Goal: Task Accomplishment & Management: Use online tool/utility

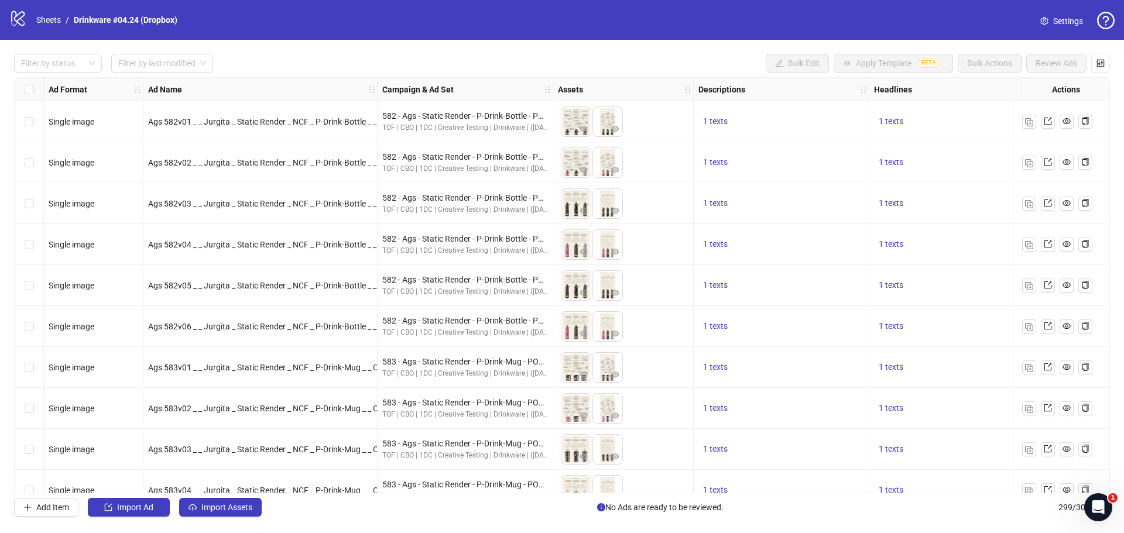
click at [27, 18] on div "logo/logo-mobile Sheets / Drinkware #04.24 (Dropbox)" at bounding box center [95, 19] width 173 height 21
click at [49, 18] on link "Sheets" at bounding box center [48, 19] width 29 height 13
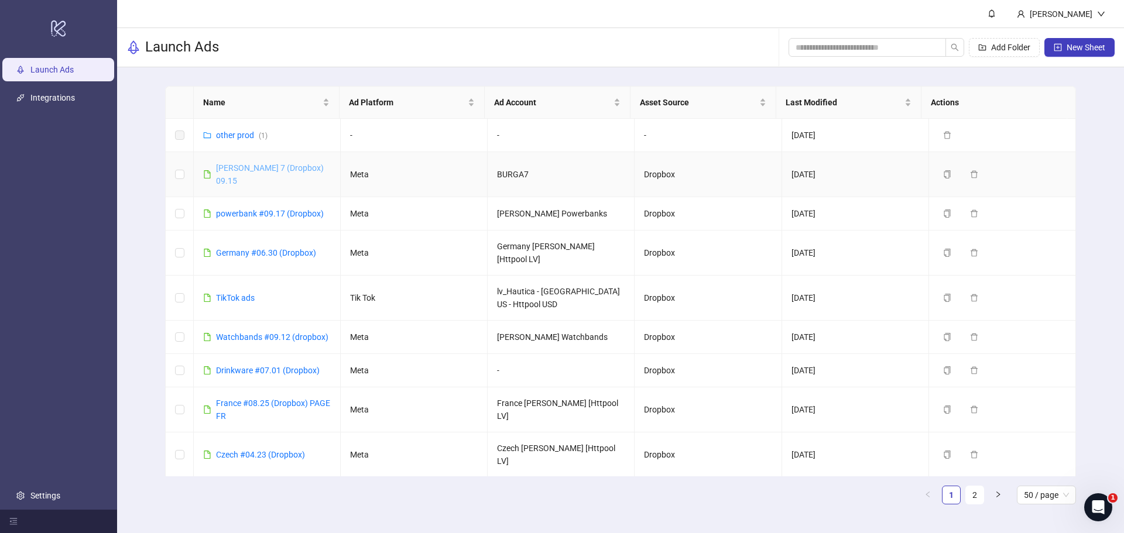
click at [255, 167] on link "Burga 7 (Dropbox) 09.15" at bounding box center [270, 174] width 108 height 22
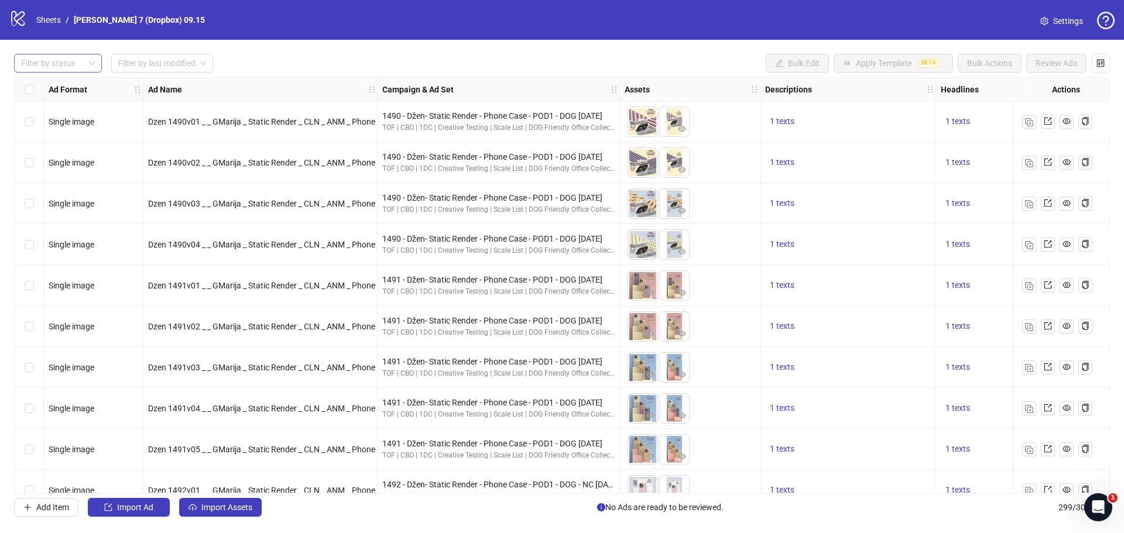
click at [74, 69] on div at bounding box center [51, 63] width 71 height 16
click at [56, 89] on div "Draft" at bounding box center [57, 87] width 69 height 13
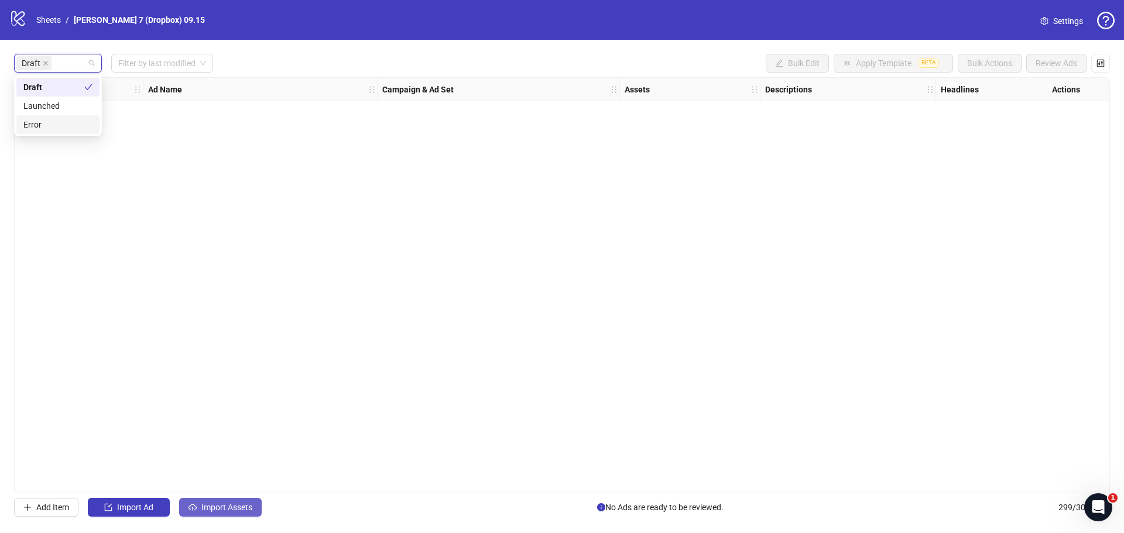
click at [213, 505] on span "Import Assets" at bounding box center [226, 507] width 51 height 9
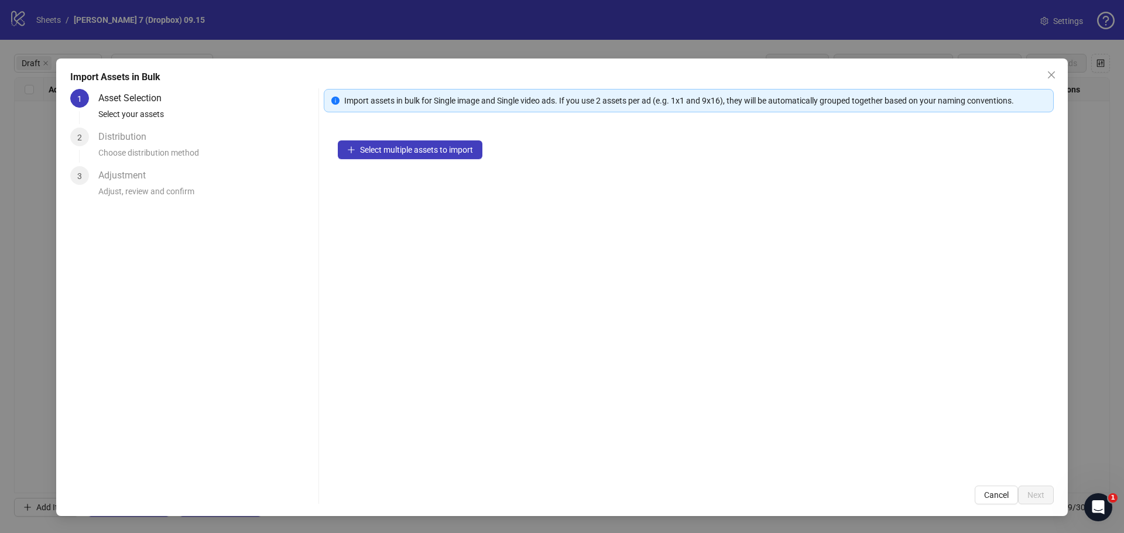
click at [471, 159] on div "Select multiple assets to import" at bounding box center [689, 298] width 730 height 345
click at [471, 150] on span "Select multiple assets to import" at bounding box center [416, 149] width 113 height 9
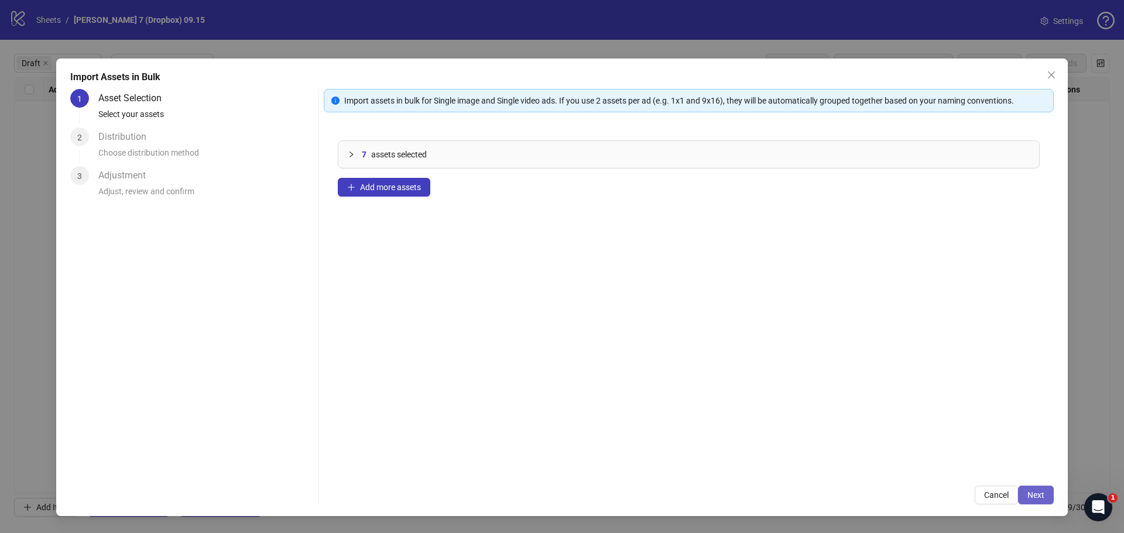
click at [1036, 495] on span "Next" at bounding box center [1036, 495] width 17 height 9
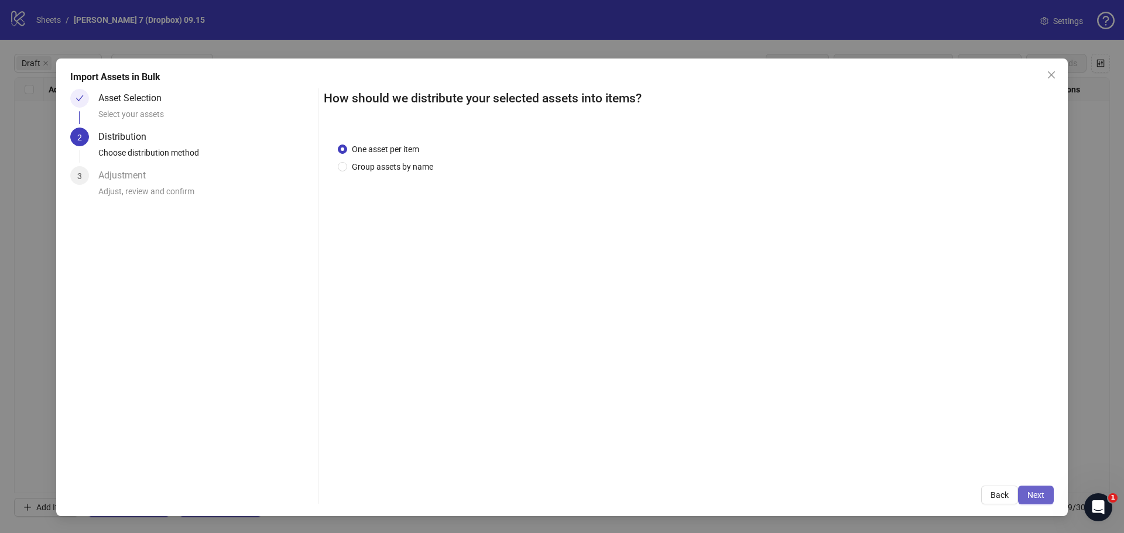
click at [1042, 495] on span "Next" at bounding box center [1036, 495] width 17 height 9
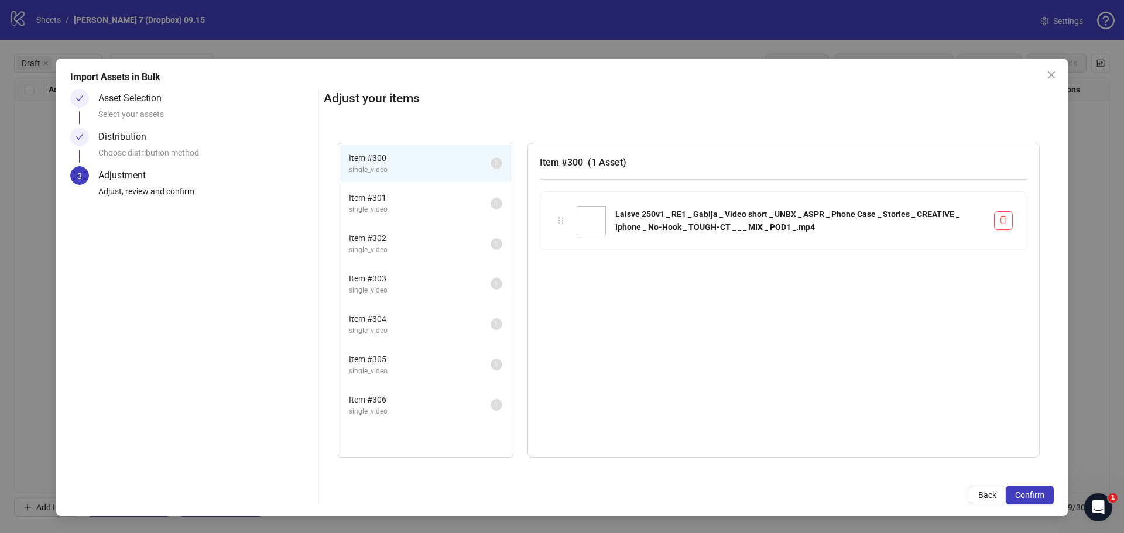
click at [1042, 495] on span "Confirm" at bounding box center [1029, 495] width 29 height 9
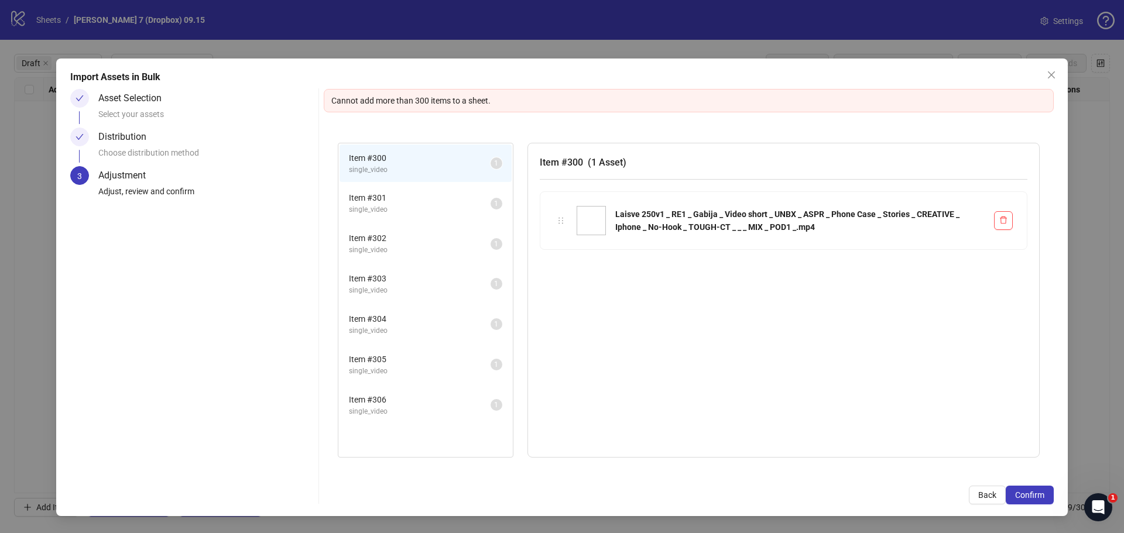
click at [1052, 74] on icon "close" at bounding box center [1051, 74] width 7 height 7
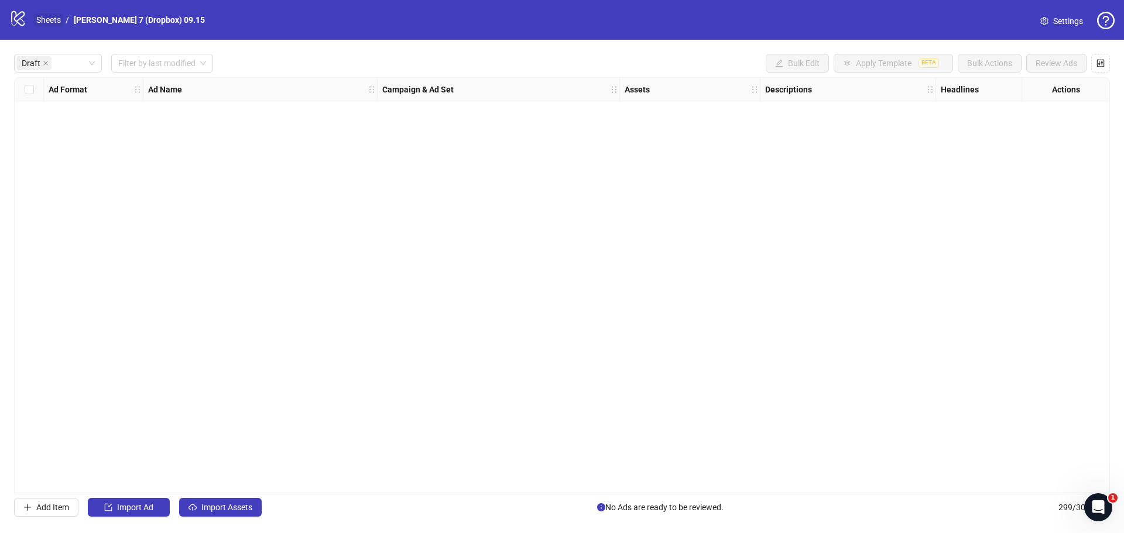
click at [57, 24] on link "Sheets" at bounding box center [48, 19] width 29 height 13
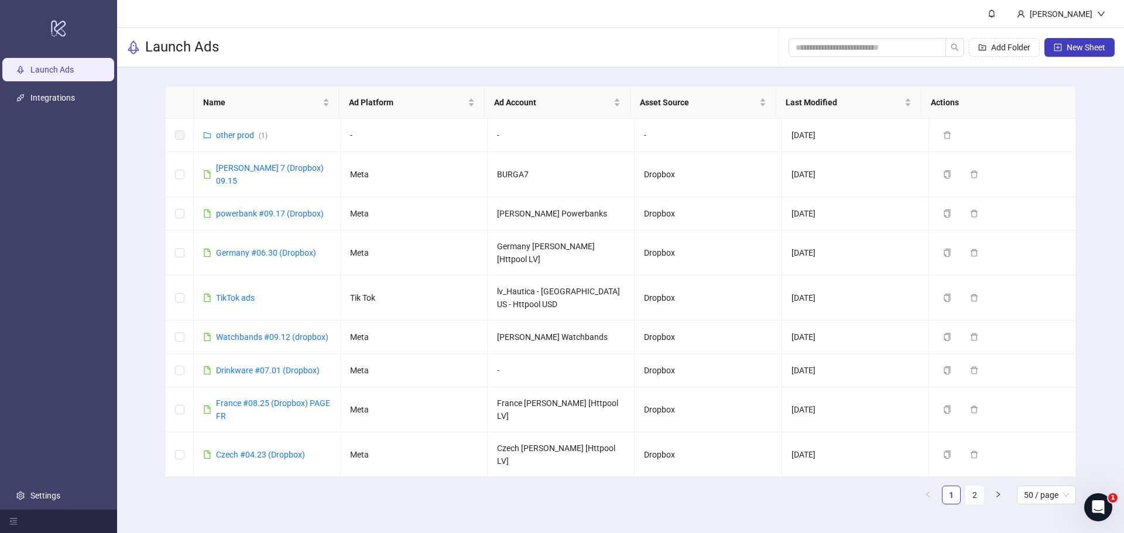
click at [261, 489] on link "Burga 7 (Dropbox) 09.08" at bounding box center [270, 500] width 108 height 22
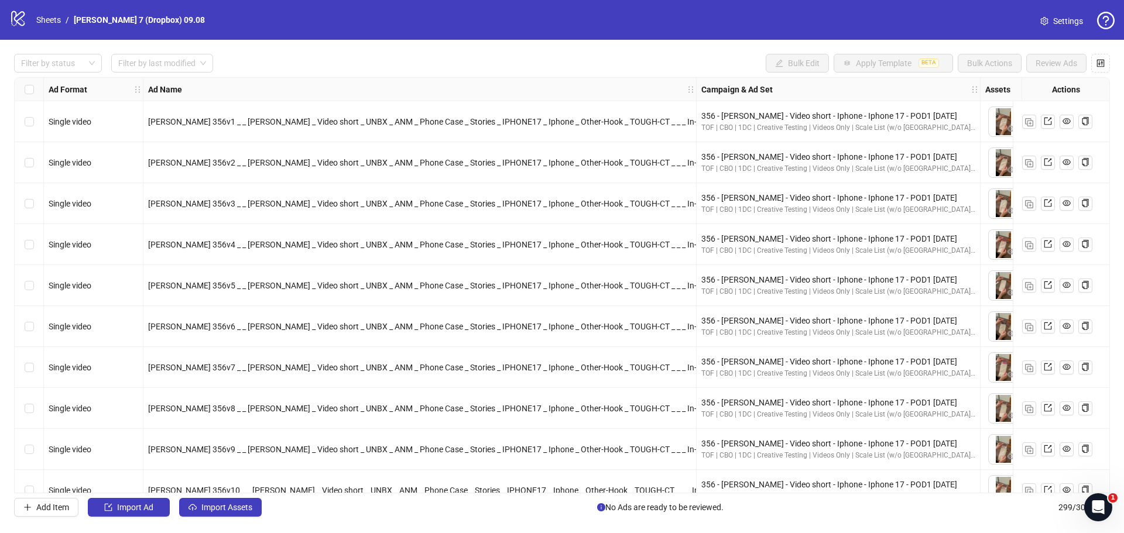
click at [35, 90] on div "Select all rows" at bounding box center [29, 89] width 29 height 23
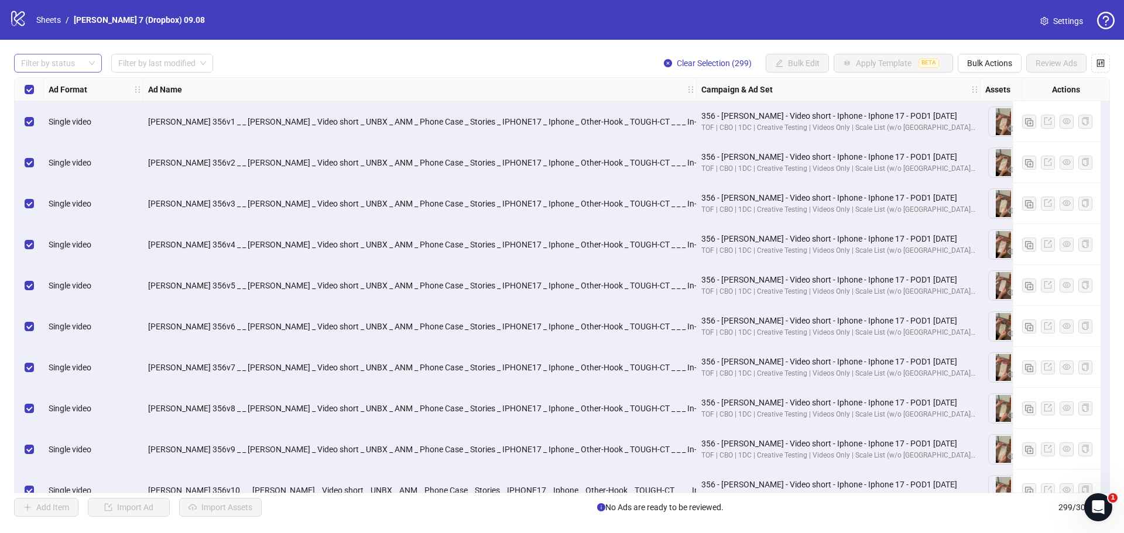
click at [59, 63] on div at bounding box center [51, 63] width 71 height 16
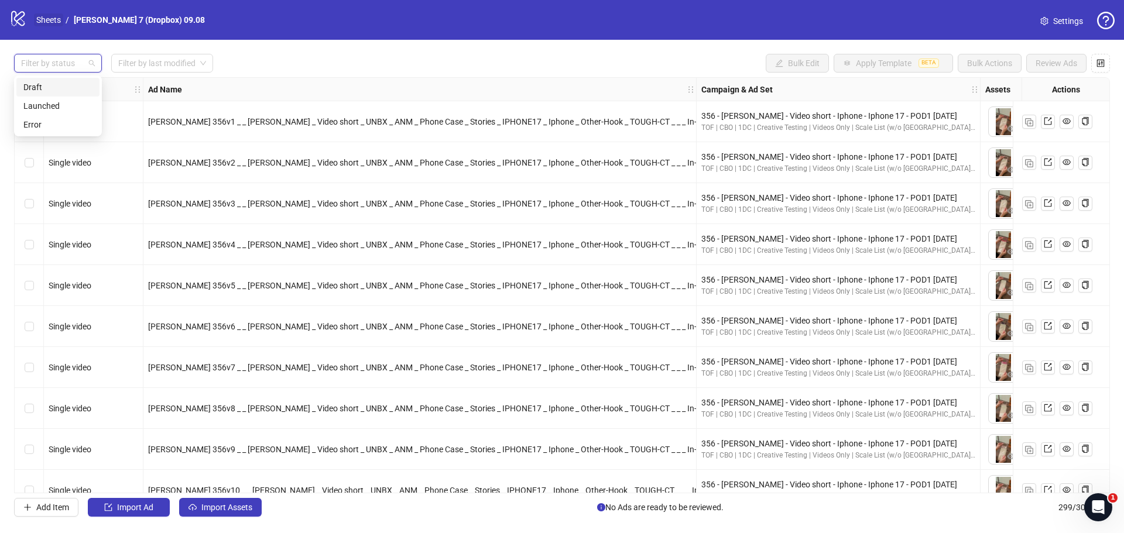
click at [41, 16] on link "Sheets" at bounding box center [48, 19] width 29 height 13
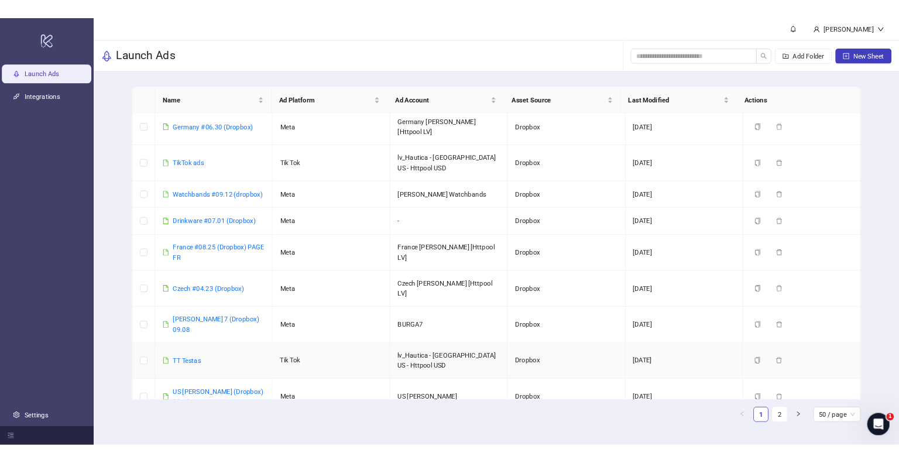
scroll to position [176, 0]
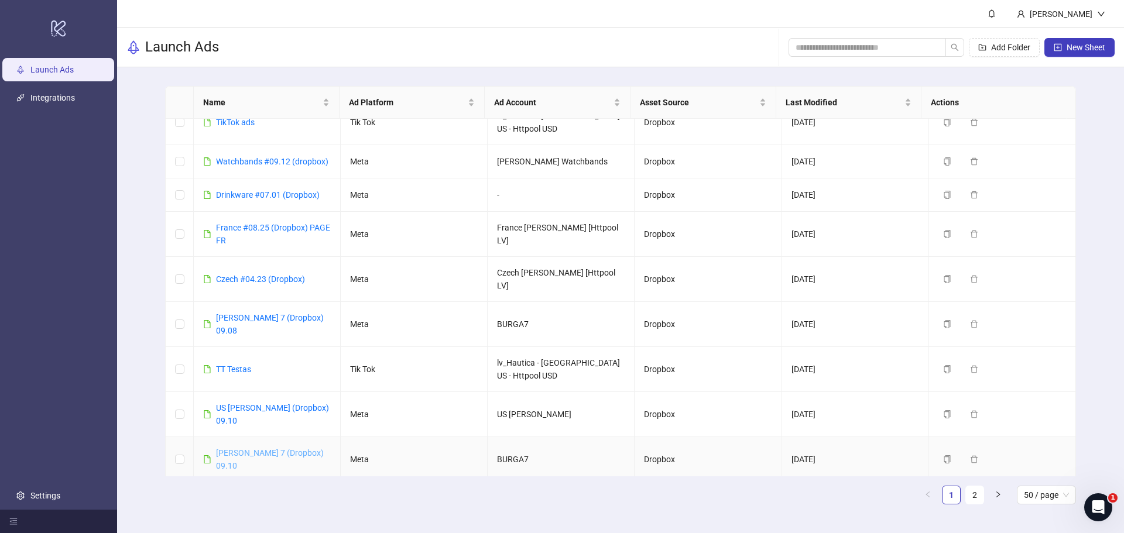
click at [264, 449] on link "Burga 7 (Dropbox) 09.10" at bounding box center [270, 460] width 108 height 22
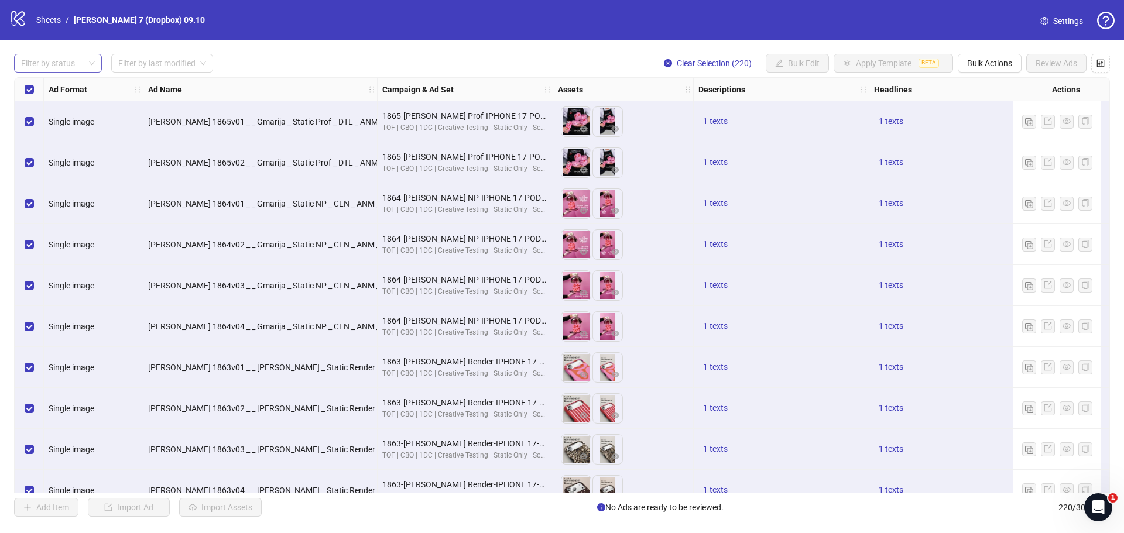
click at [74, 62] on div at bounding box center [51, 63] width 71 height 16
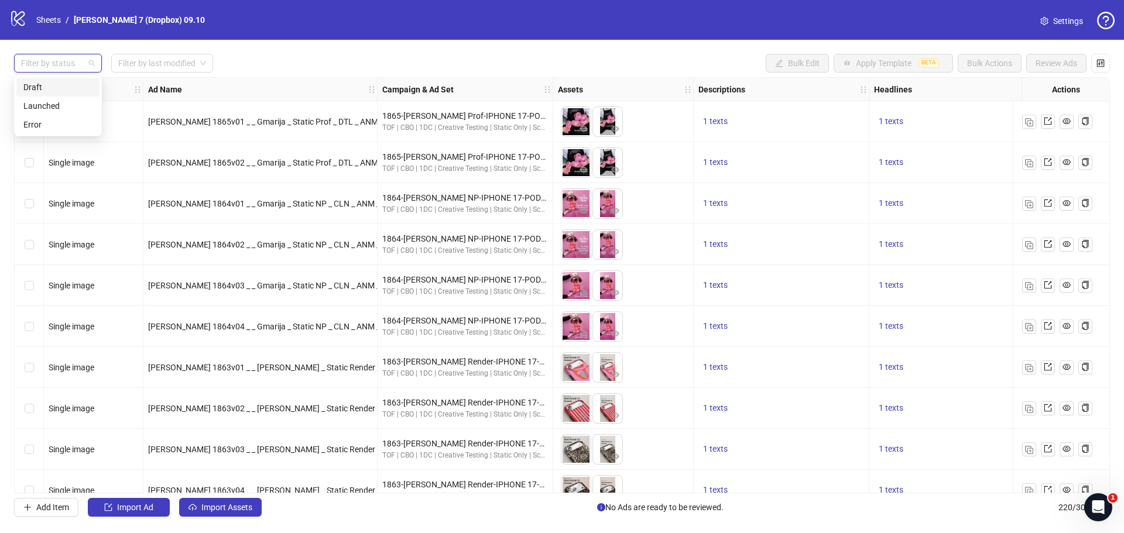
click at [67, 88] on div "Draft" at bounding box center [57, 87] width 69 height 13
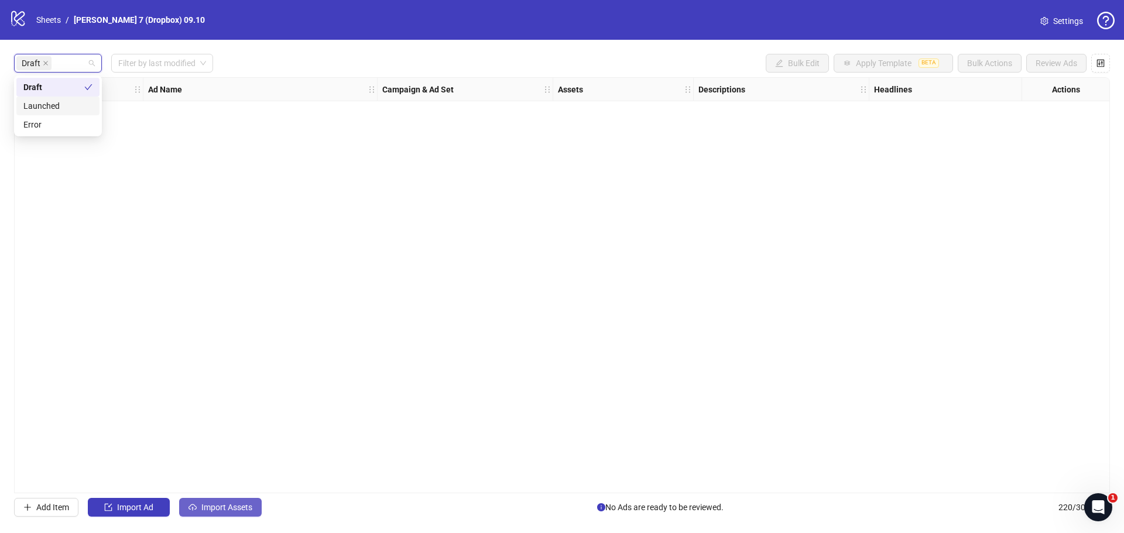
click at [229, 514] on button "Import Assets" at bounding box center [220, 507] width 83 height 19
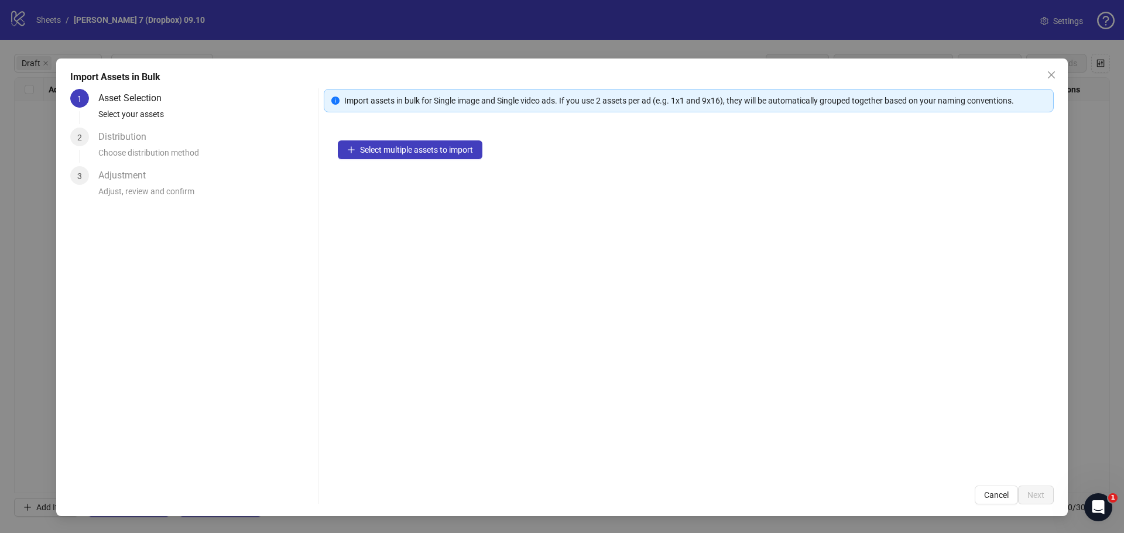
click at [458, 163] on div "Select multiple assets to import" at bounding box center [689, 298] width 730 height 345
click at [453, 153] on span "Select multiple assets to import" at bounding box center [416, 149] width 113 height 9
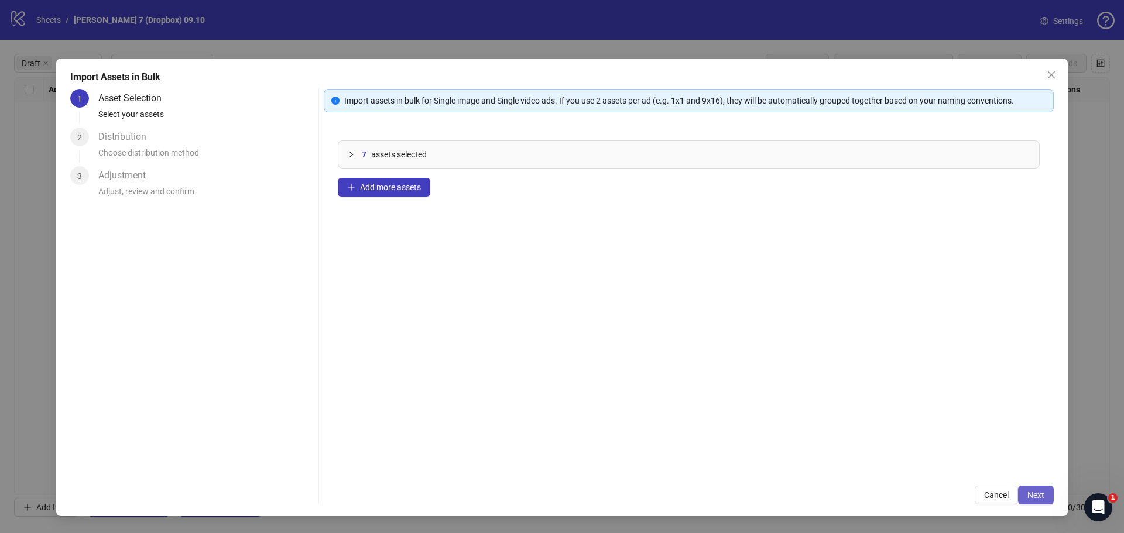
click at [1042, 497] on span "Next" at bounding box center [1036, 495] width 17 height 9
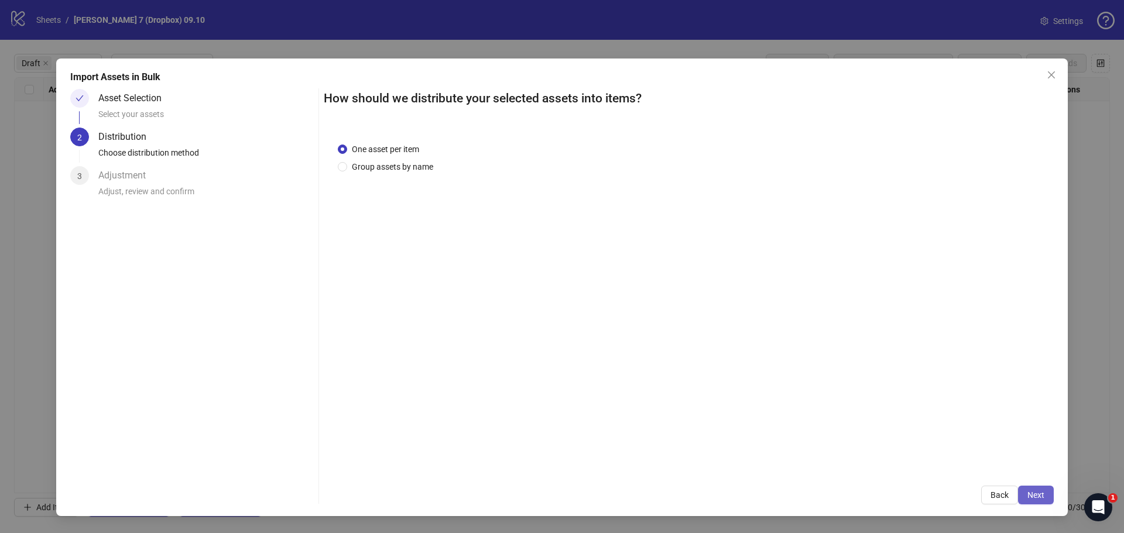
click at [1033, 493] on span "Next" at bounding box center [1036, 495] width 17 height 9
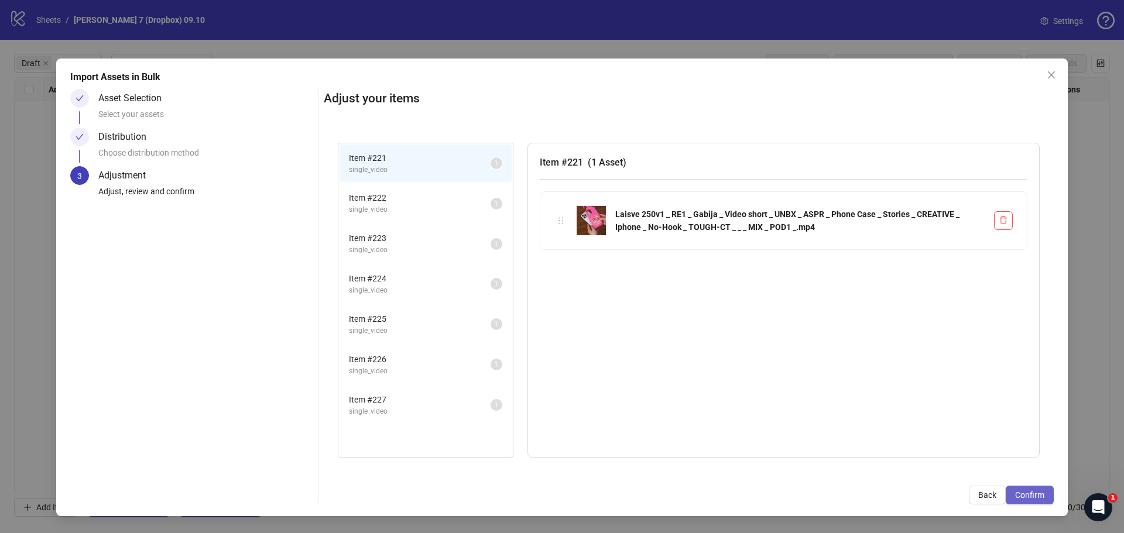
click at [1036, 491] on span "Confirm" at bounding box center [1029, 495] width 29 height 9
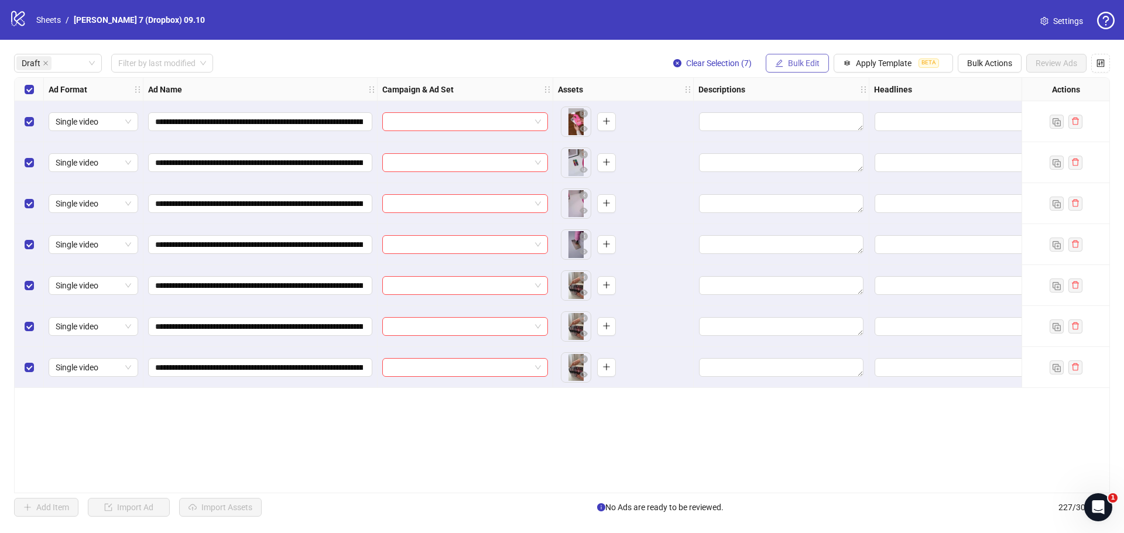
click at [794, 61] on span "Bulk Edit" at bounding box center [804, 63] width 32 height 9
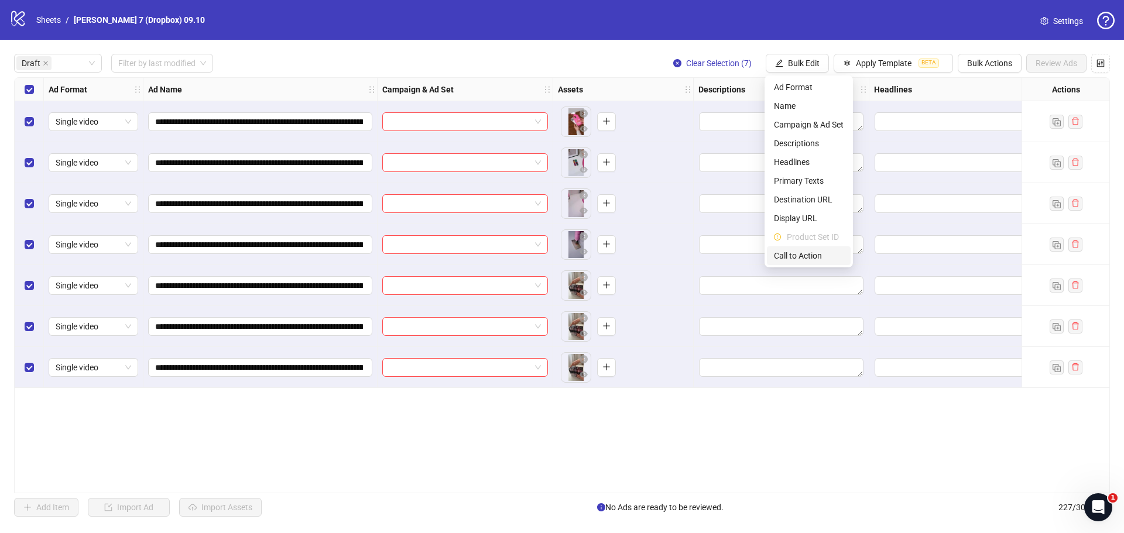
click at [798, 264] on li "Call to Action" at bounding box center [809, 256] width 84 height 19
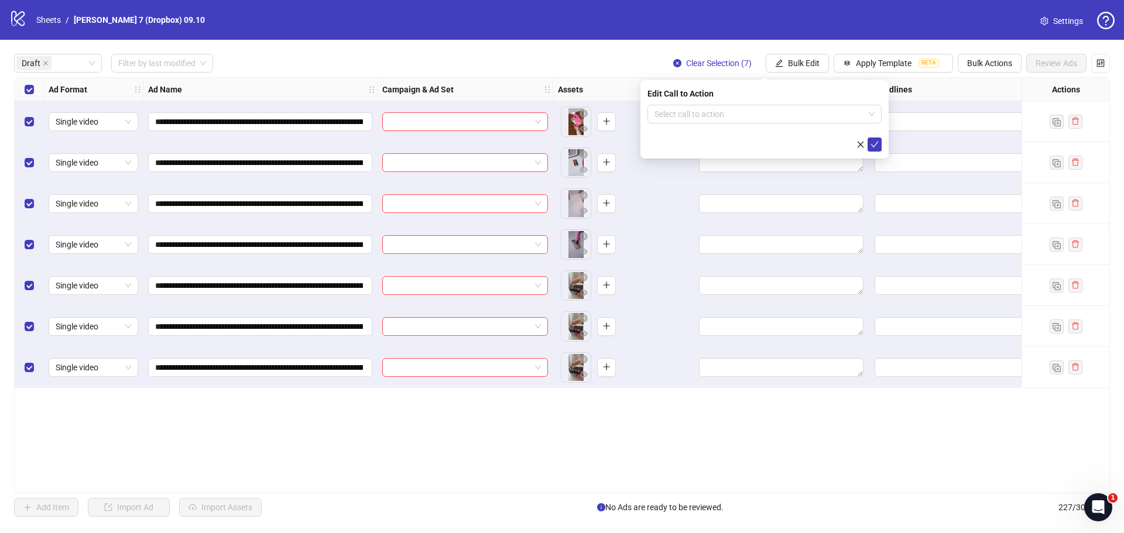
click at [740, 138] on div at bounding box center [765, 145] width 234 height 14
click at [740, 123] on div "Select call to action" at bounding box center [765, 114] width 234 height 19
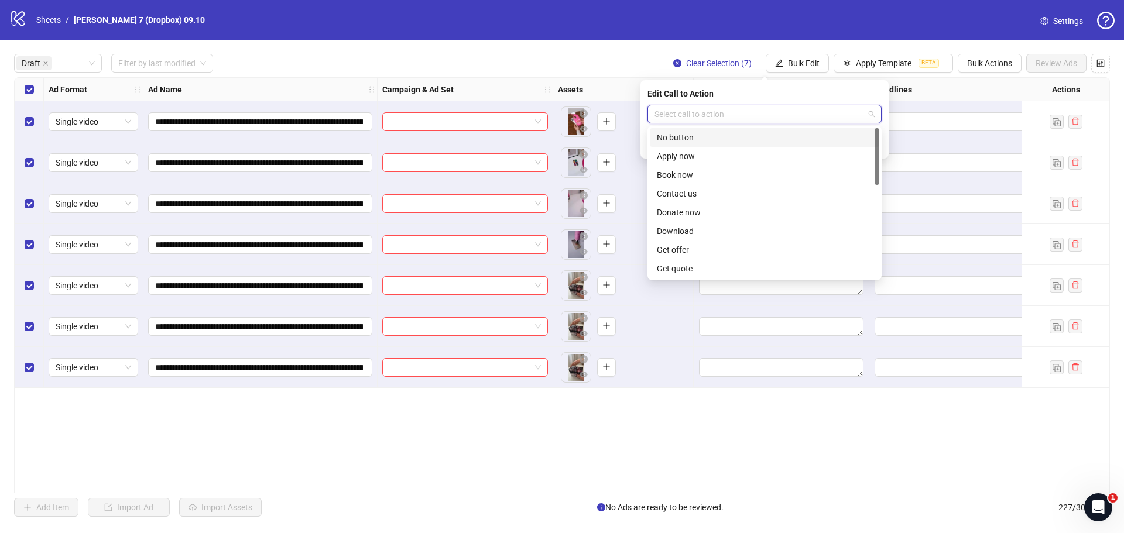
click at [741, 117] on input "search" at bounding box center [760, 114] width 210 height 18
type input "**"
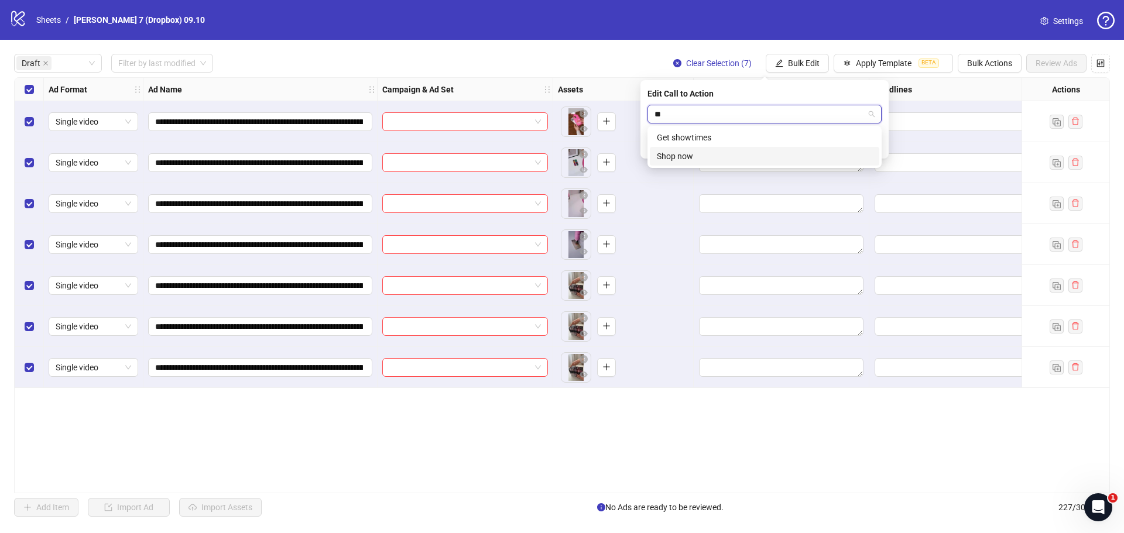
click at [674, 148] on div "Shop now" at bounding box center [765, 156] width 230 height 19
click at [875, 141] on icon "check" at bounding box center [875, 145] width 8 height 8
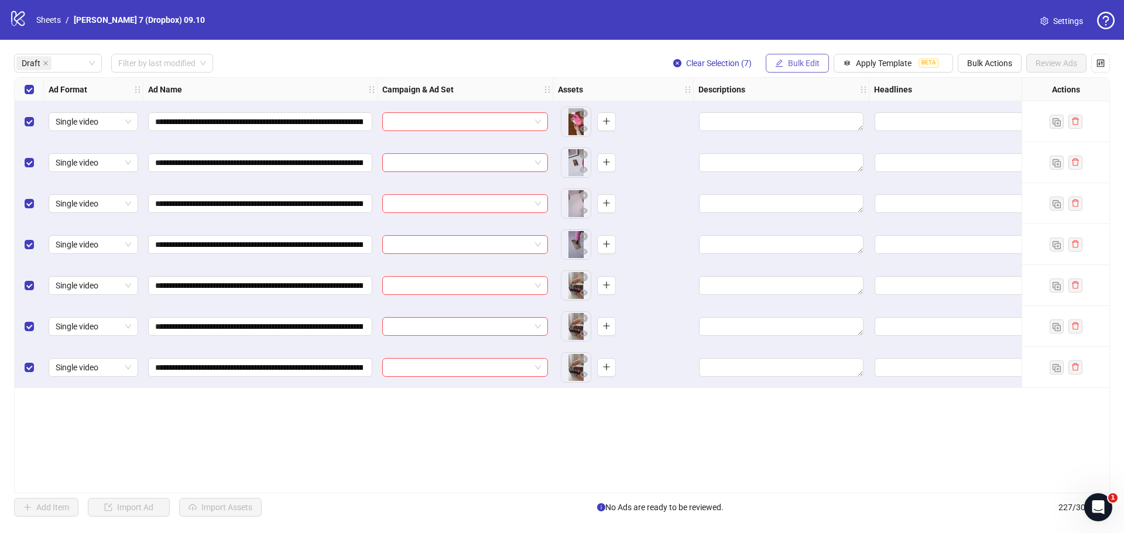
click at [806, 70] on button "Bulk Edit" at bounding box center [797, 63] width 63 height 19
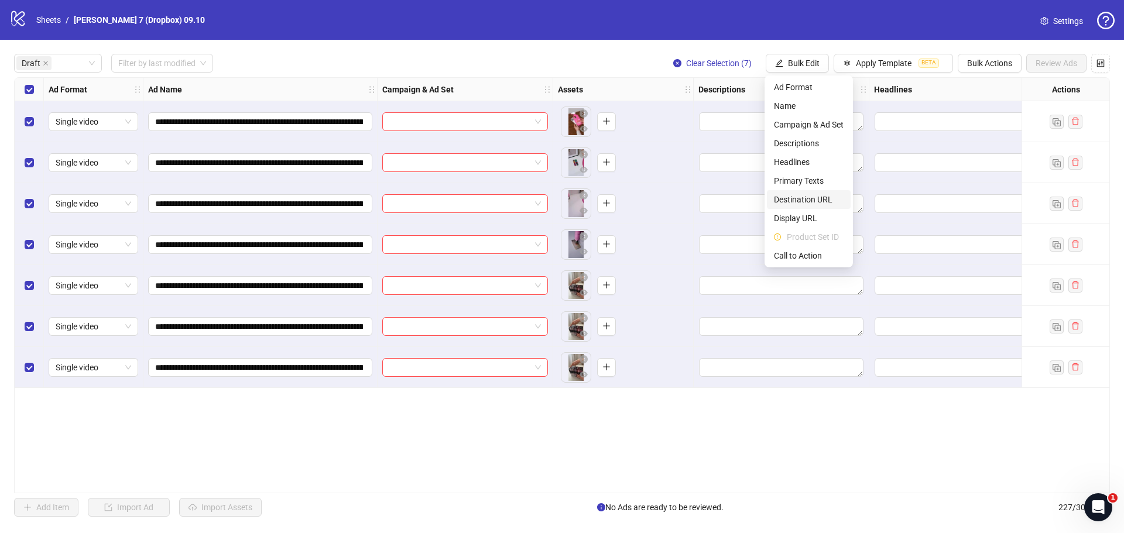
click at [799, 202] on span "Destination URL" at bounding box center [809, 199] width 70 height 13
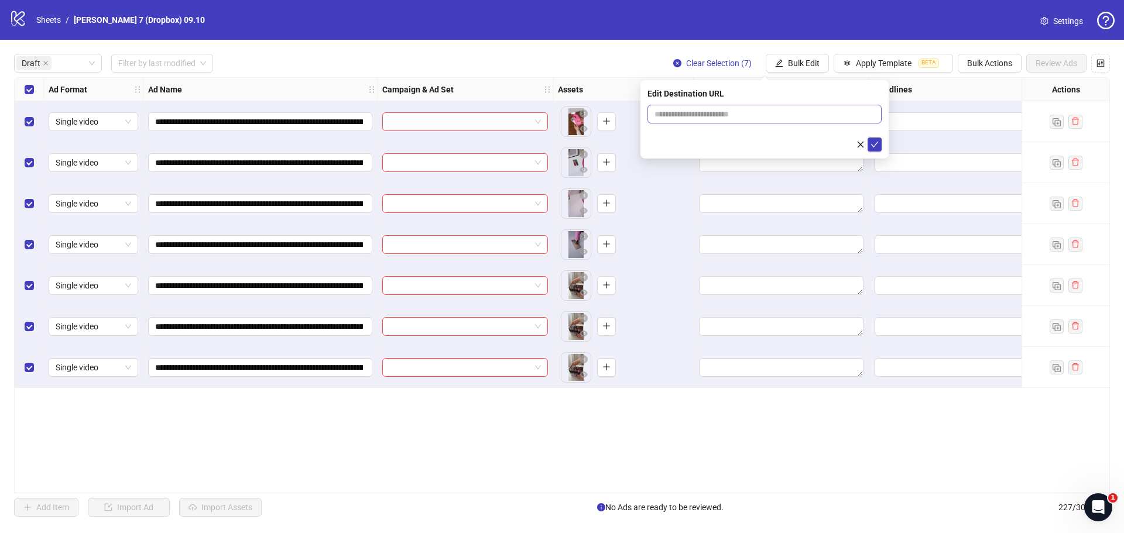
click at [706, 121] on span at bounding box center [765, 114] width 234 height 19
click at [707, 116] on input "text" at bounding box center [760, 114] width 211 height 13
type input "**********"
click at [882, 141] on div "**********" at bounding box center [765, 119] width 248 height 78
click at [876, 142] on icon "check" at bounding box center [875, 145] width 8 height 8
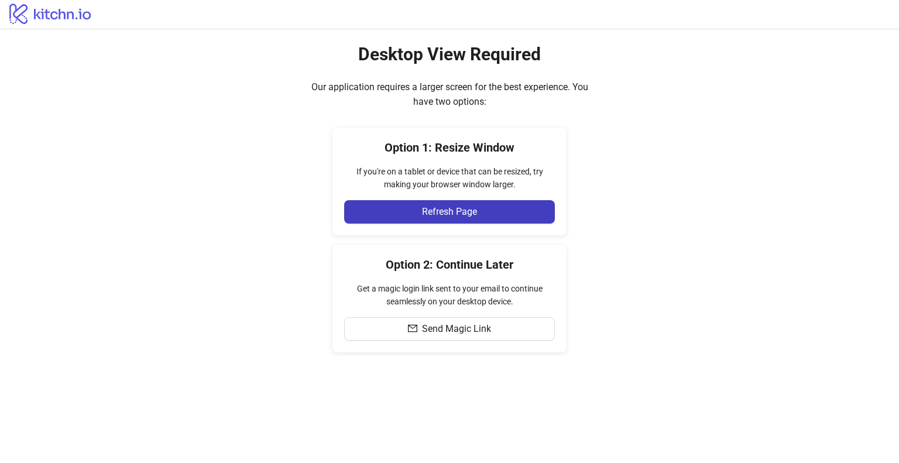
click at [391, 190] on div "If you're on a tablet or device that can be resized, try making your browser wi…" at bounding box center [449, 178] width 211 height 26
click at [391, 201] on button "Refresh Page" at bounding box center [449, 211] width 211 height 23
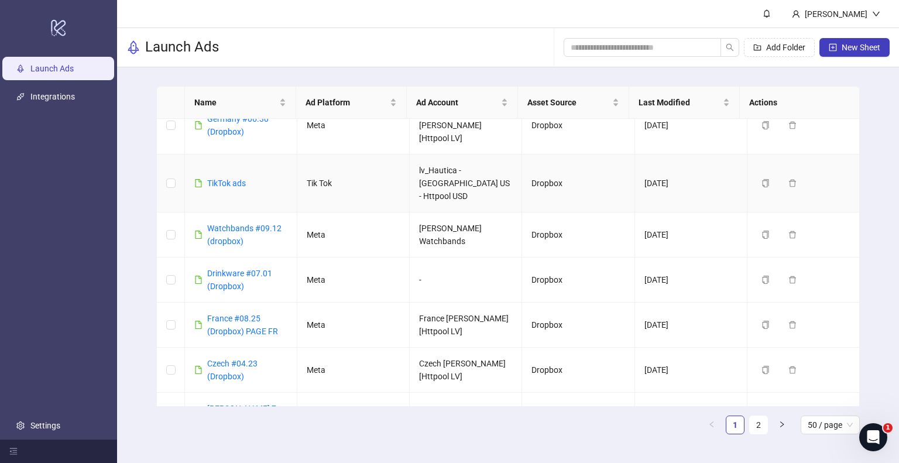
scroll to position [176, 0]
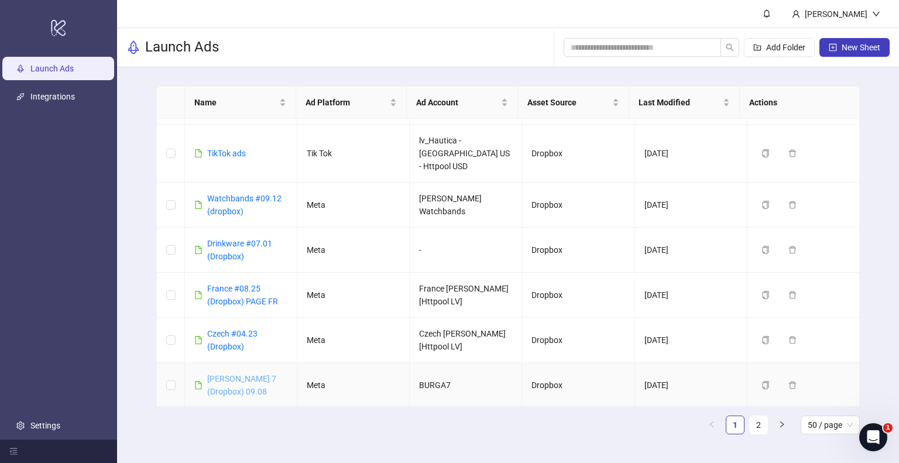
click at [231, 374] on link "Burga 7 (Dropbox) 09.08" at bounding box center [241, 385] width 69 height 22
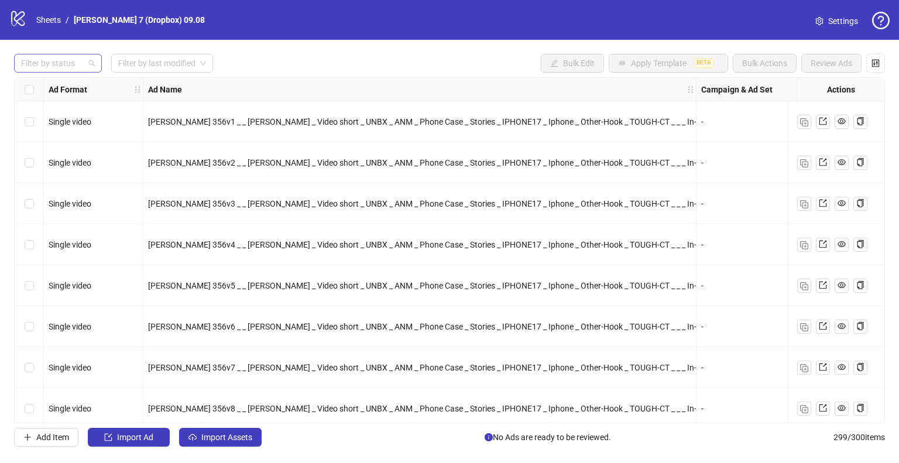
click at [66, 69] on div at bounding box center [51, 63] width 71 height 16
click at [57, 78] on div "Draft" at bounding box center [57, 86] width 83 height 19
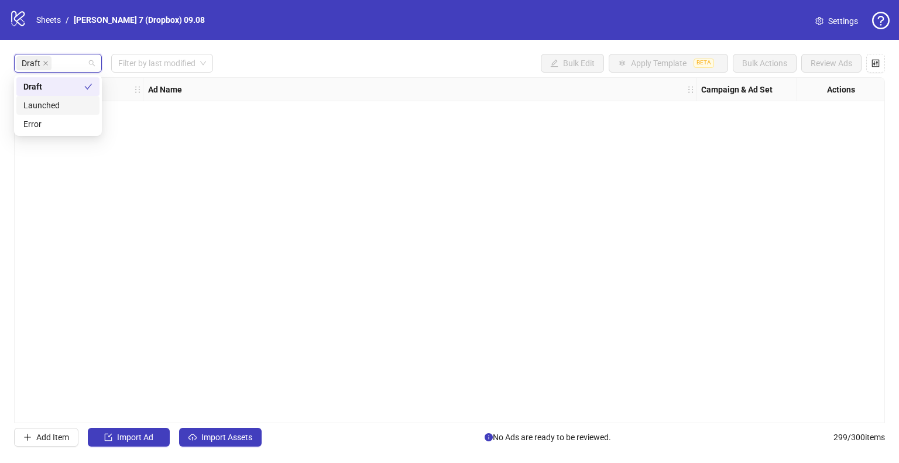
drag, startPoint x: 152, startPoint y: 224, endPoint x: 135, endPoint y: 191, distance: 37.2
click at [152, 223] on div "Ad Format Ad Name Campaign & Ad Set Assets Descriptions Headlines Primary Texts…" at bounding box center [449, 250] width 871 height 346
click at [46, 64] on icon "close" at bounding box center [46, 63] width 6 height 6
click at [50, 25] on link "Sheets" at bounding box center [48, 19] width 29 height 13
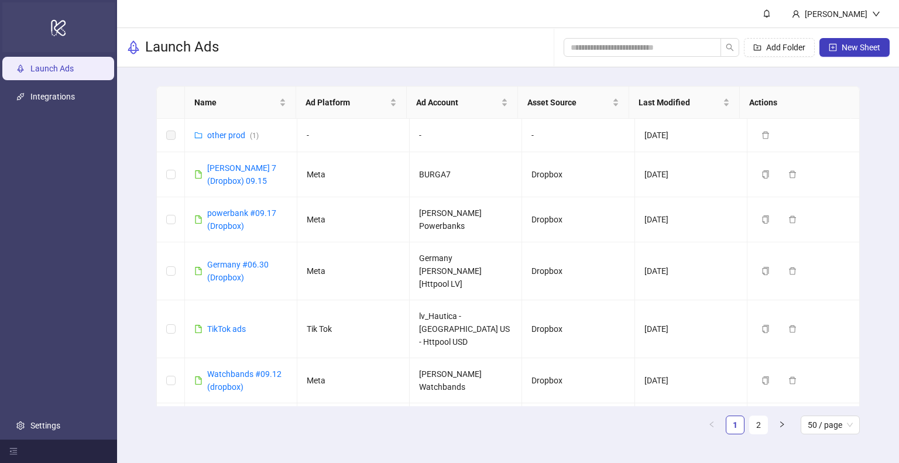
drag, startPoint x: 50, startPoint y: 25, endPoint x: 50, endPoint y: 16, distance: 8.8
click at [50, 16] on icon "logo/logo-mobile" at bounding box center [58, 27] width 16 height 28
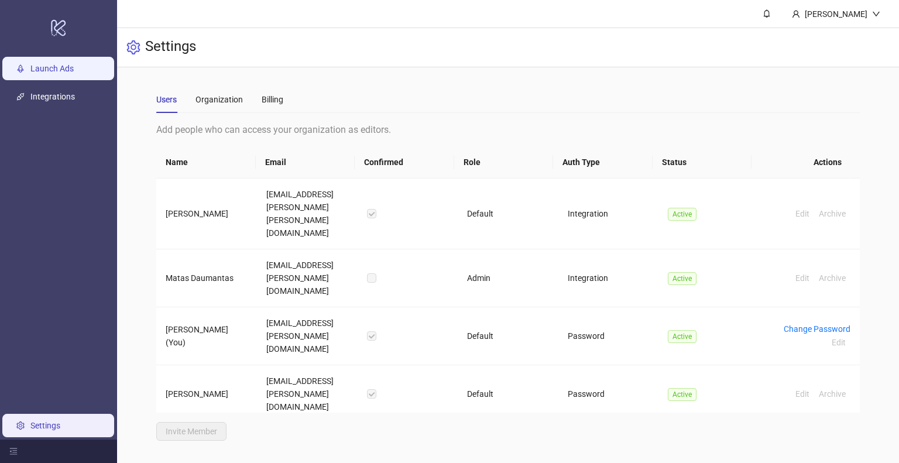
click at [61, 67] on link "Launch Ads" at bounding box center [51, 68] width 43 height 9
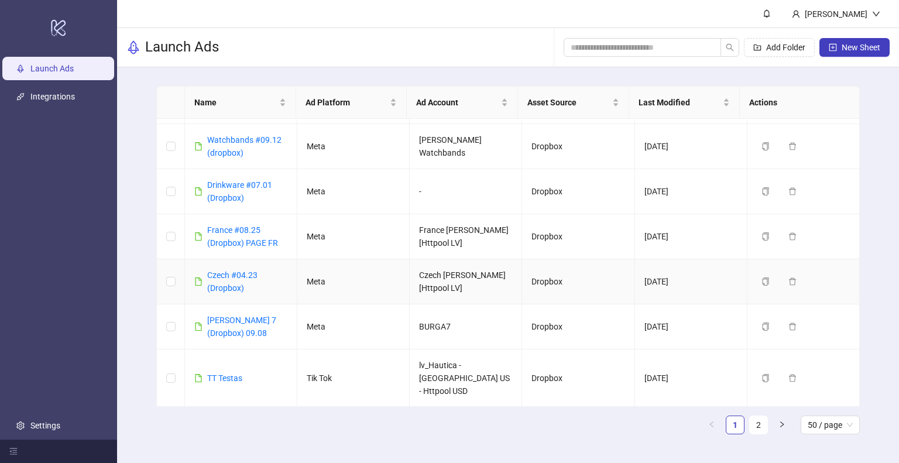
scroll to position [293, 0]
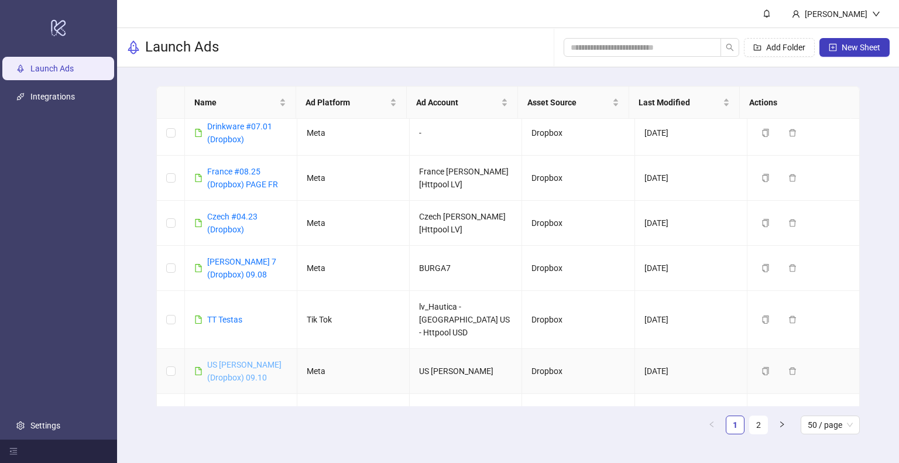
click at [227, 360] on link "US BURGA (Dropbox) 09.10" at bounding box center [244, 371] width 74 height 22
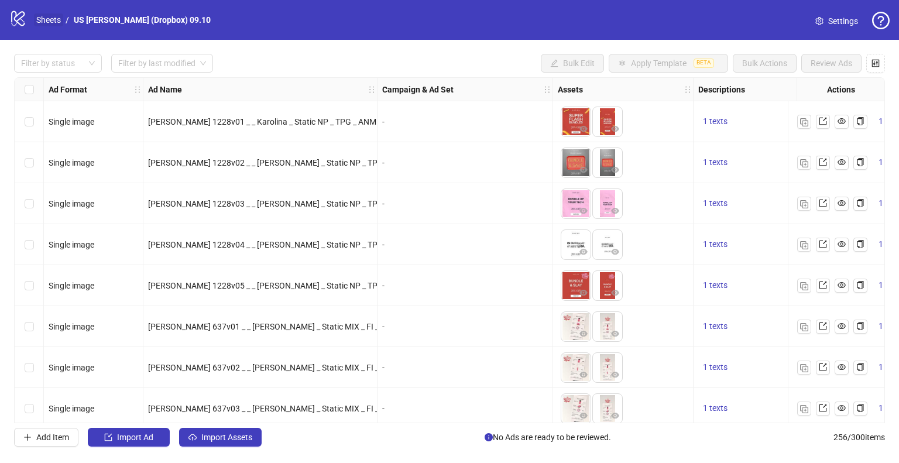
click at [45, 18] on link "Sheets" at bounding box center [48, 19] width 29 height 13
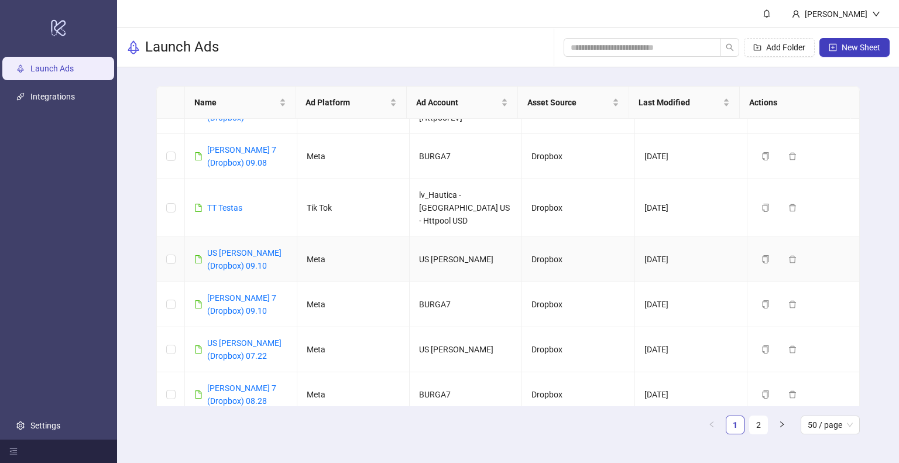
scroll to position [468, 0]
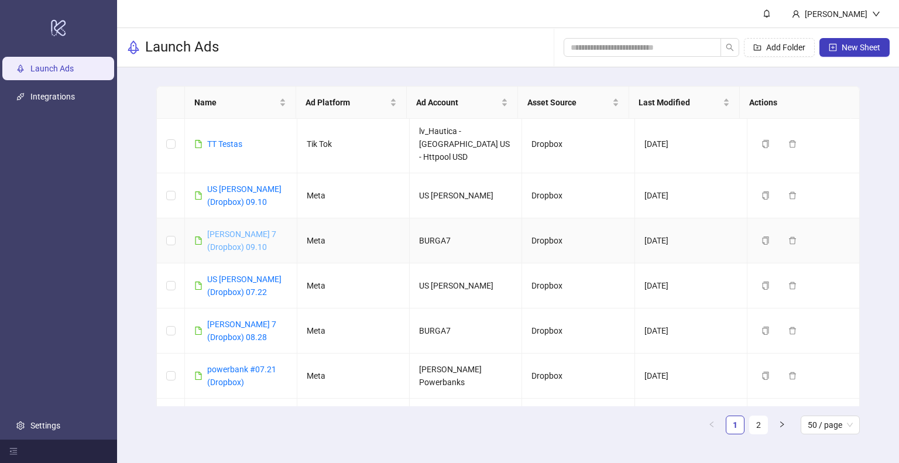
click at [228, 230] on link "Burga 7 (Dropbox) 09.10" at bounding box center [241, 241] width 69 height 22
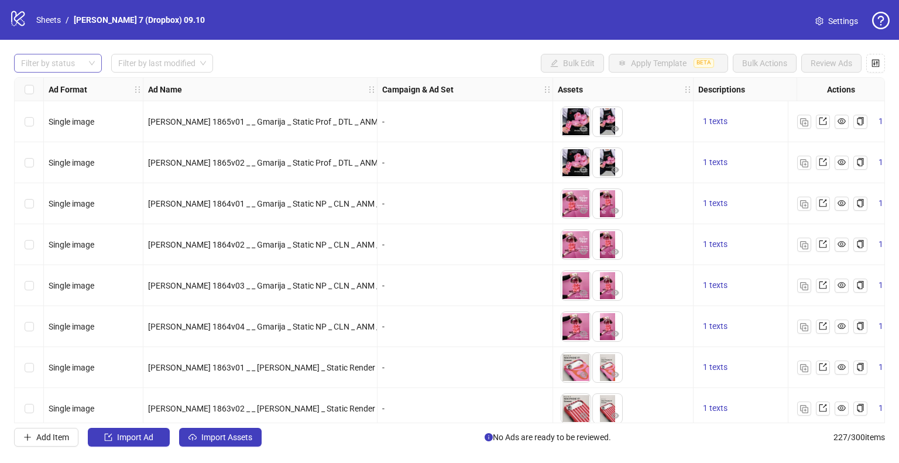
click at [73, 70] on div at bounding box center [51, 63] width 71 height 16
click at [70, 81] on div "Draft" at bounding box center [57, 86] width 69 height 13
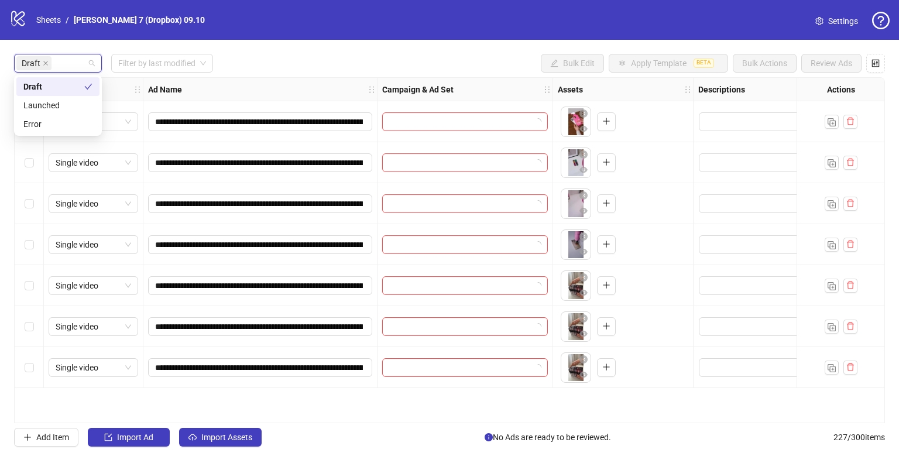
click at [249, 43] on div "**********" at bounding box center [449, 250] width 899 height 421
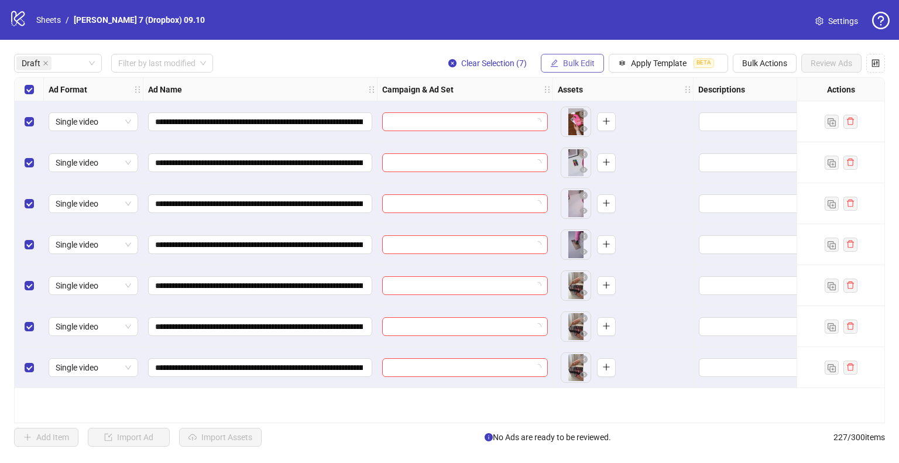
click at [590, 59] on span "Bulk Edit" at bounding box center [579, 63] width 32 height 9
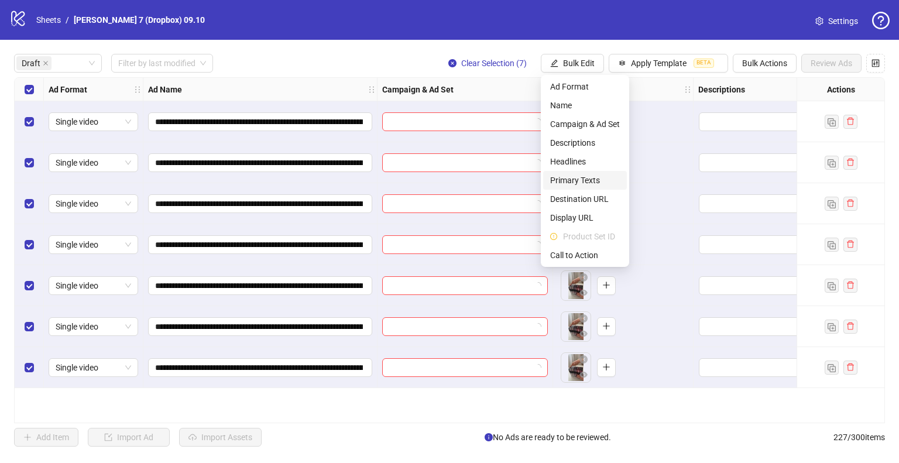
click at [564, 180] on span "Primary Texts" at bounding box center [585, 180] width 70 height 13
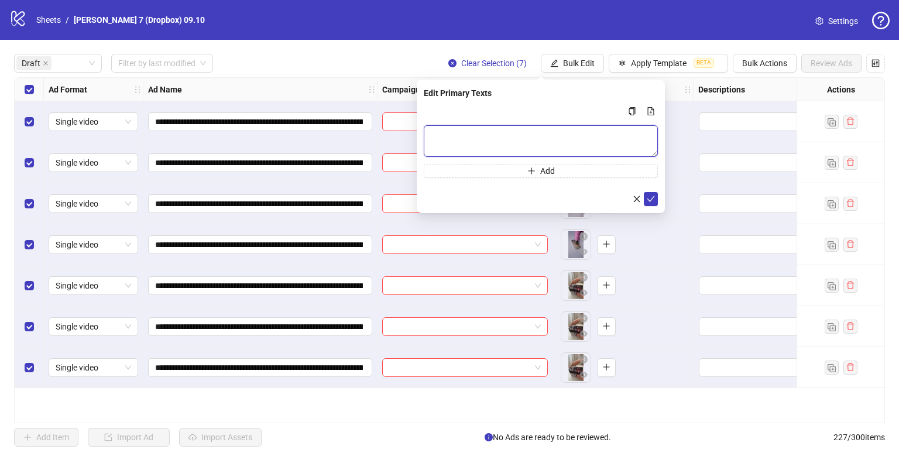
click at [521, 126] on textarea "Multi-text input container - paste or copy values" at bounding box center [541, 141] width 234 height 32
paste textarea "**********"
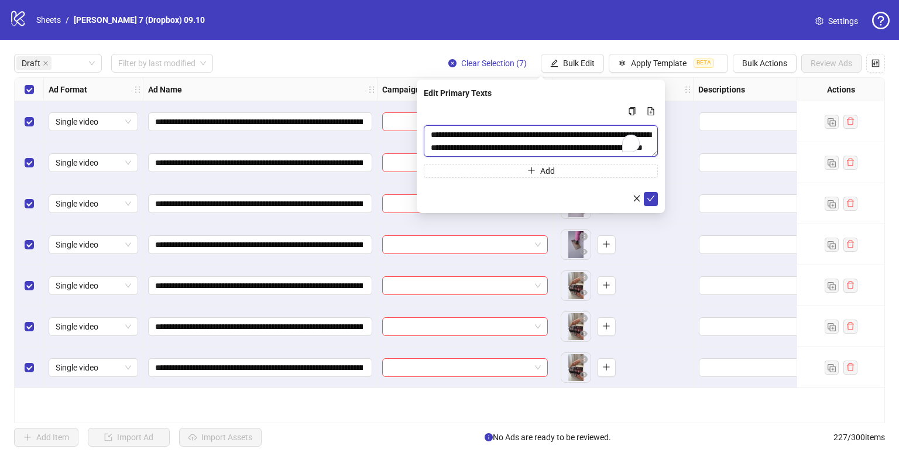
scroll to position [9, 0]
type textarea "**********"
click at [653, 199] on icon "check" at bounding box center [651, 198] width 8 height 8
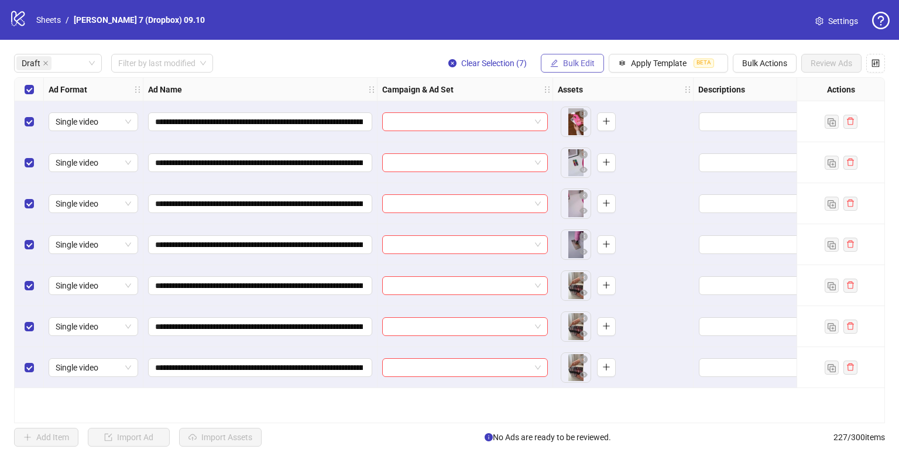
click at [580, 68] on button "Bulk Edit" at bounding box center [572, 63] width 63 height 19
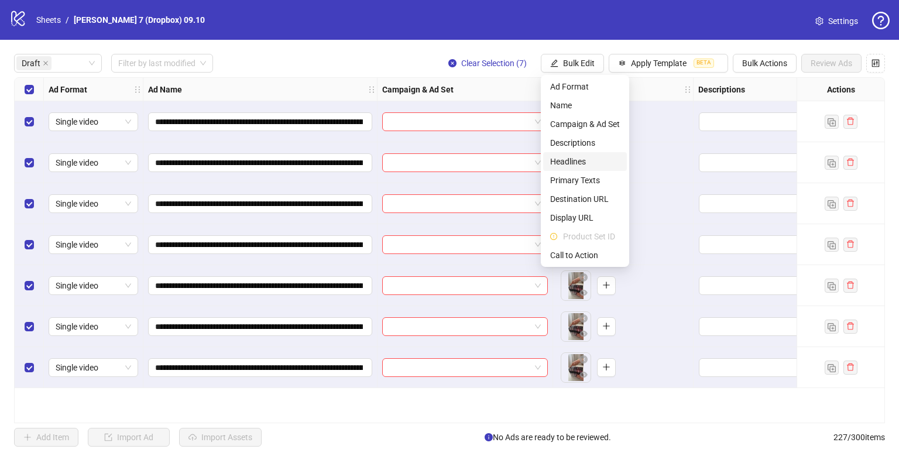
click at [575, 156] on span "Headlines" at bounding box center [585, 161] width 70 height 13
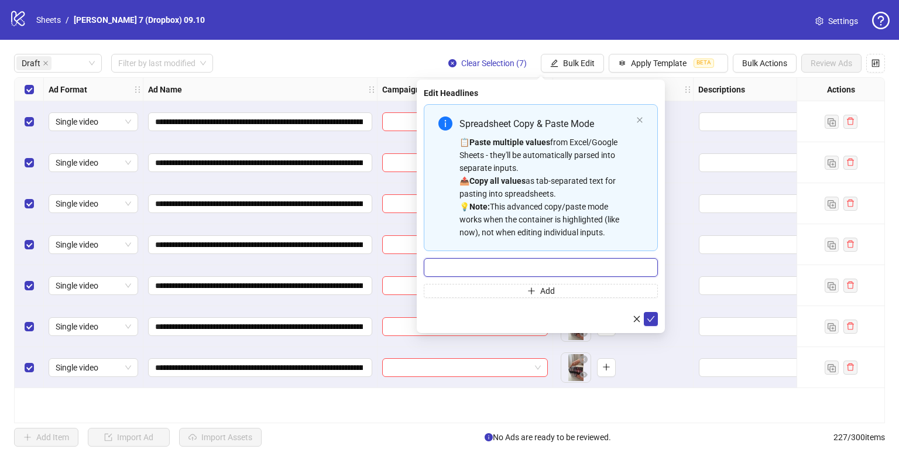
click at [494, 262] on input "Multi-input container - paste or copy values" at bounding box center [541, 267] width 234 height 19
paste input "**********"
type input "**********"
click at [646, 317] on button "submit" at bounding box center [651, 319] width 14 height 14
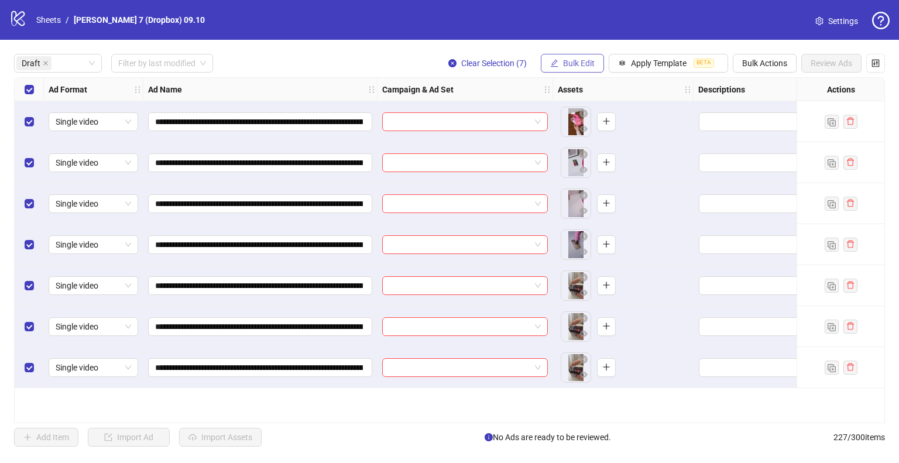
click at [581, 63] on span "Bulk Edit" at bounding box center [579, 63] width 32 height 9
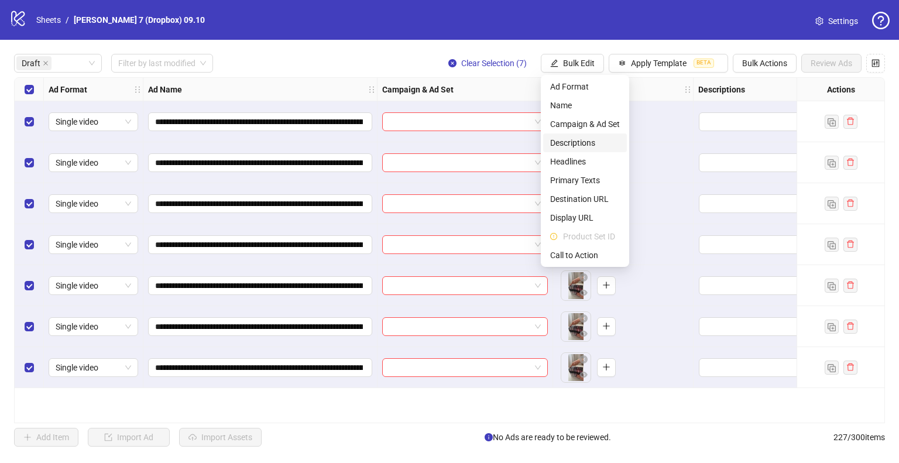
click at [594, 141] on span "Descriptions" at bounding box center [585, 142] width 70 height 13
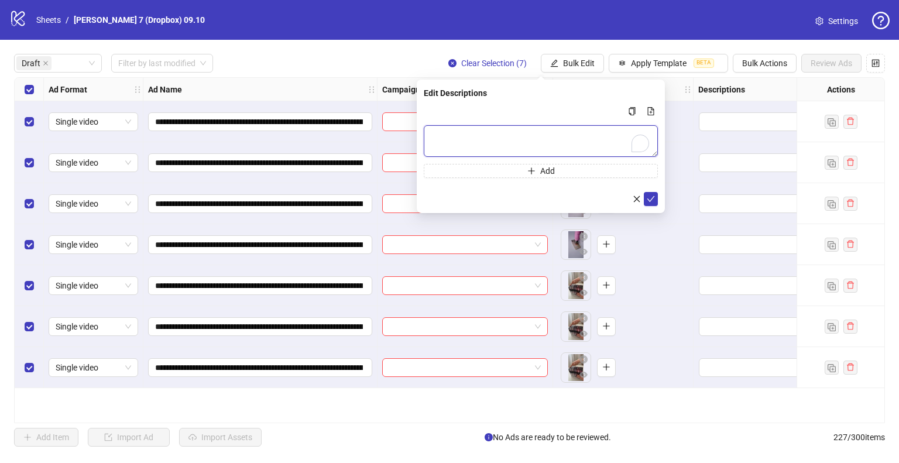
click at [502, 134] on textarea "To enrich screen reader interactions, please activate Accessibility in Grammarl…" at bounding box center [541, 141] width 234 height 32
paste textarea "**********"
type textarea "**********"
click at [647, 199] on icon "check" at bounding box center [651, 198] width 8 height 8
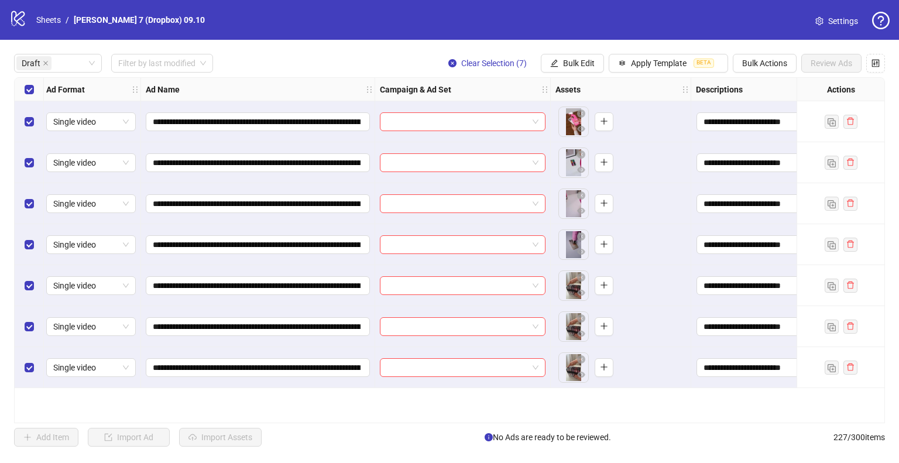
scroll to position [0, 0]
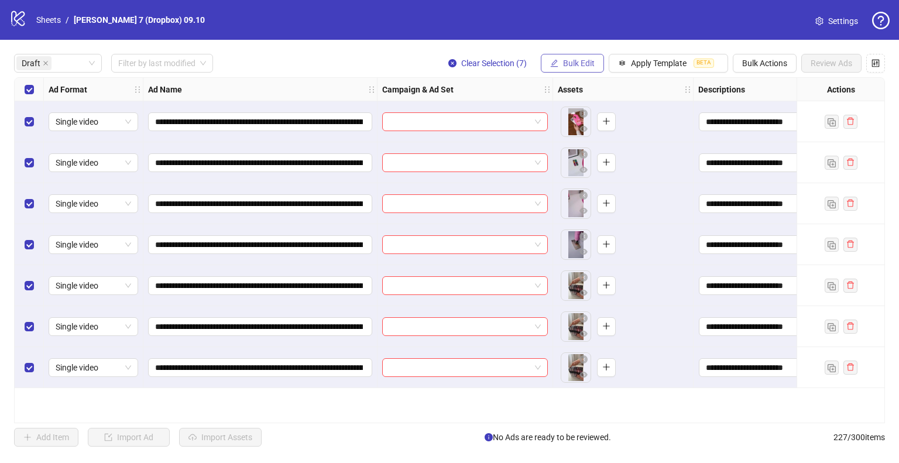
click at [563, 63] on span "Bulk Edit" at bounding box center [579, 63] width 32 height 9
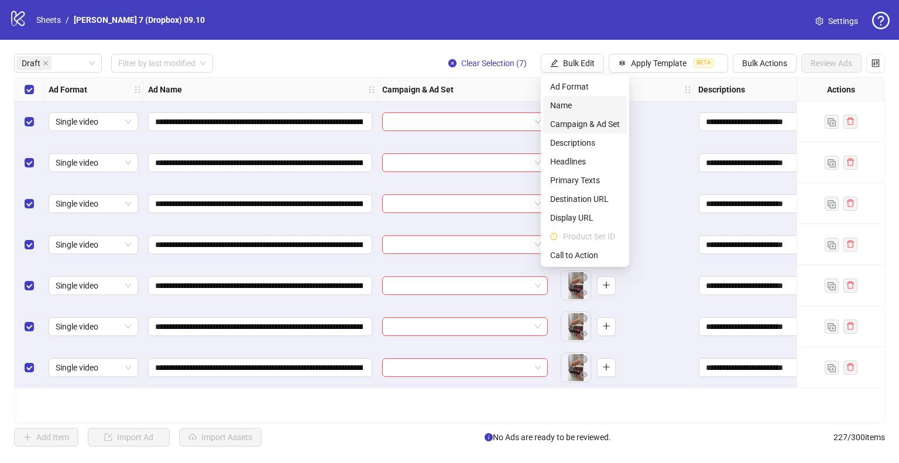
click at [564, 124] on span "Campaign & Ad Set" at bounding box center [585, 124] width 70 height 13
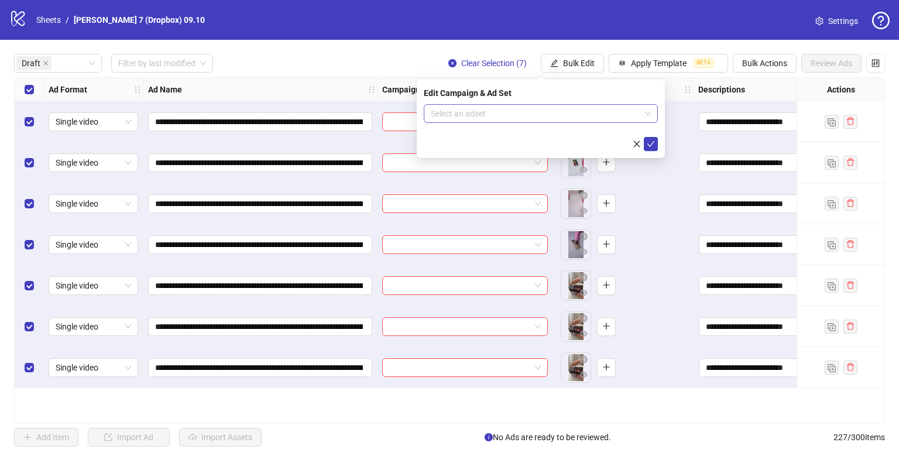
click at [499, 113] on input "search" at bounding box center [536, 114] width 210 height 18
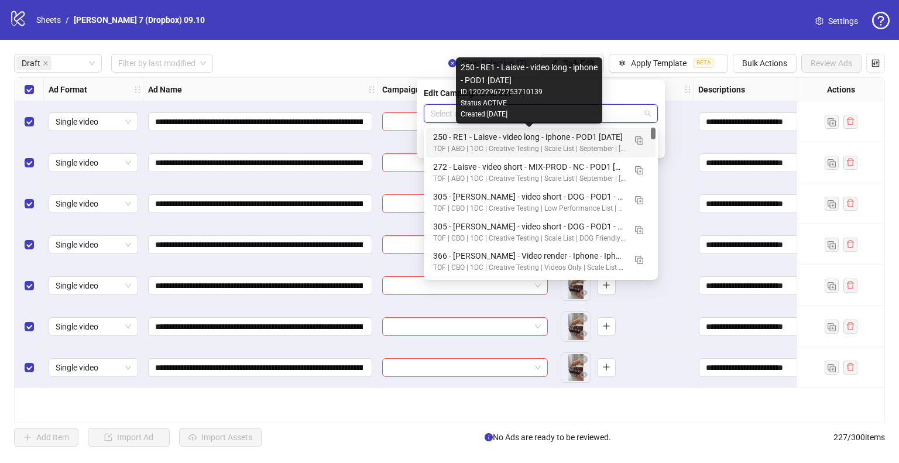
click at [501, 138] on div "250 - RE1 - Laisve - video long - iphone - POD1 2025.09.21" at bounding box center [529, 137] width 192 height 13
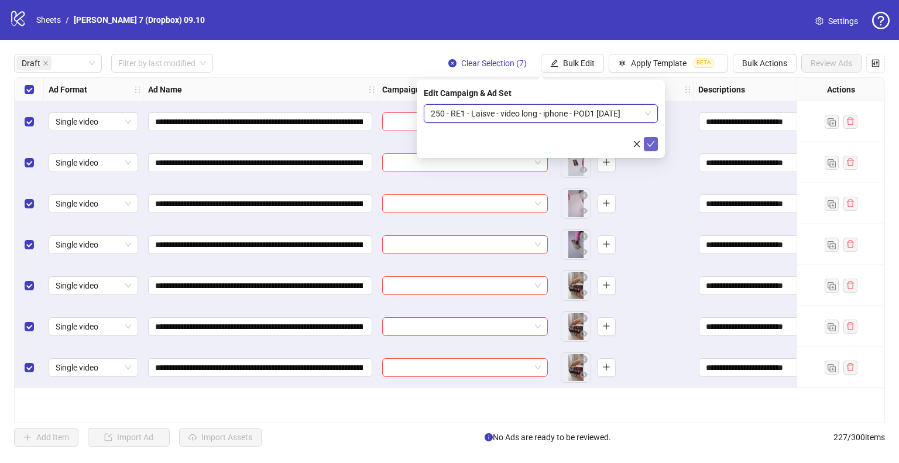
click at [651, 142] on icon "check" at bounding box center [651, 144] width 8 height 8
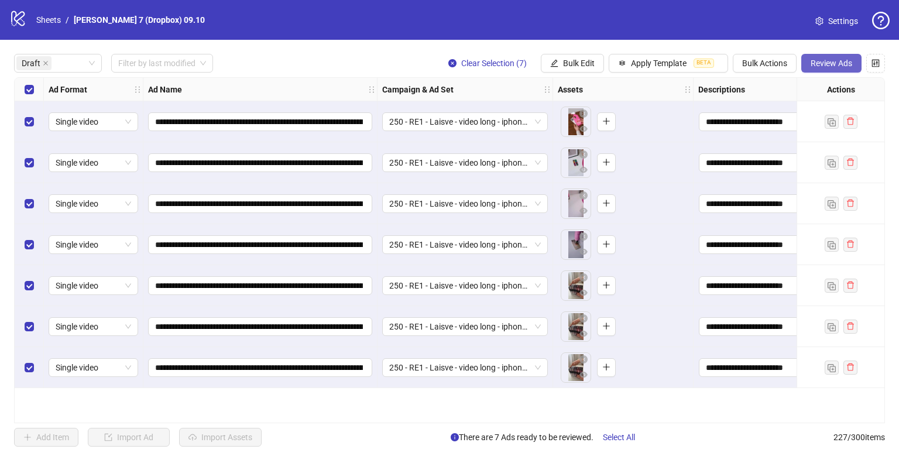
click at [814, 63] on span "Review Ads" at bounding box center [832, 63] width 42 height 9
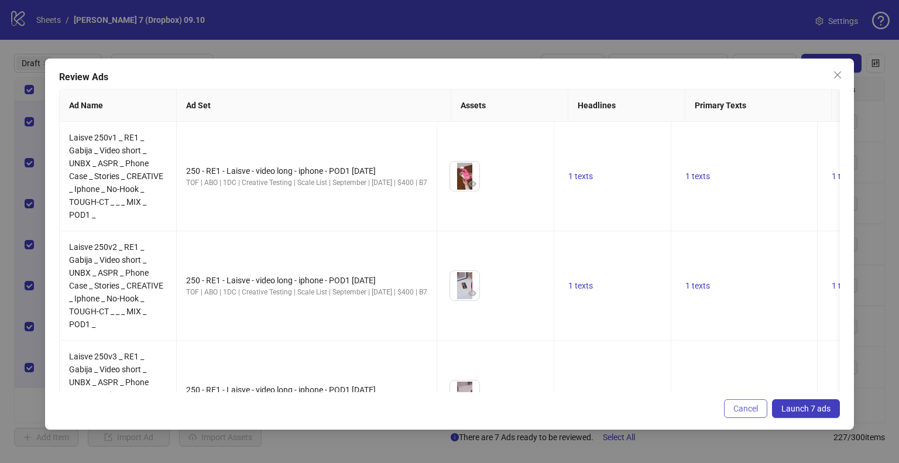
click at [751, 411] on span "Cancel" at bounding box center [746, 408] width 25 height 9
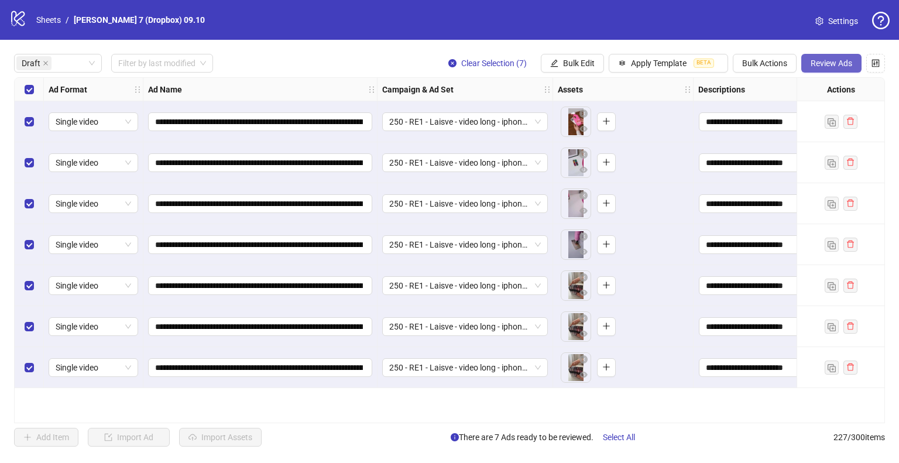
click at [824, 56] on button "Review Ads" at bounding box center [832, 63] width 60 height 19
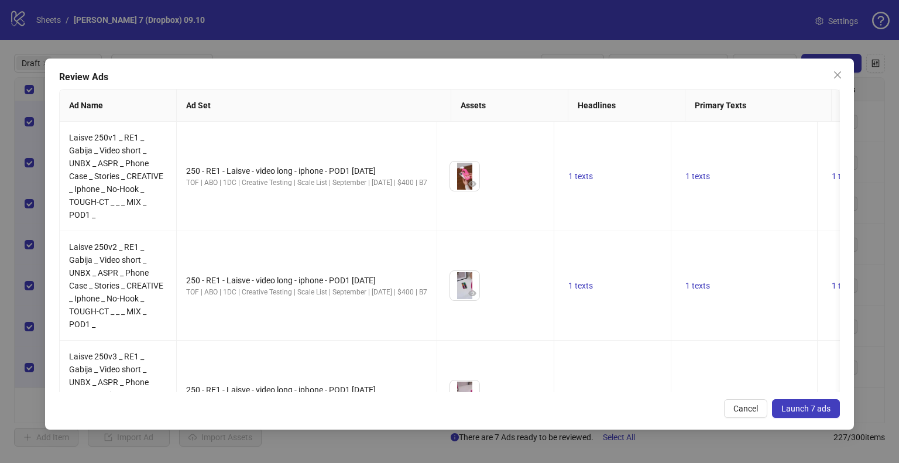
click at [806, 407] on span "Launch 7 ads" at bounding box center [806, 408] width 49 height 9
